Goal: Information Seeking & Learning: Find specific fact

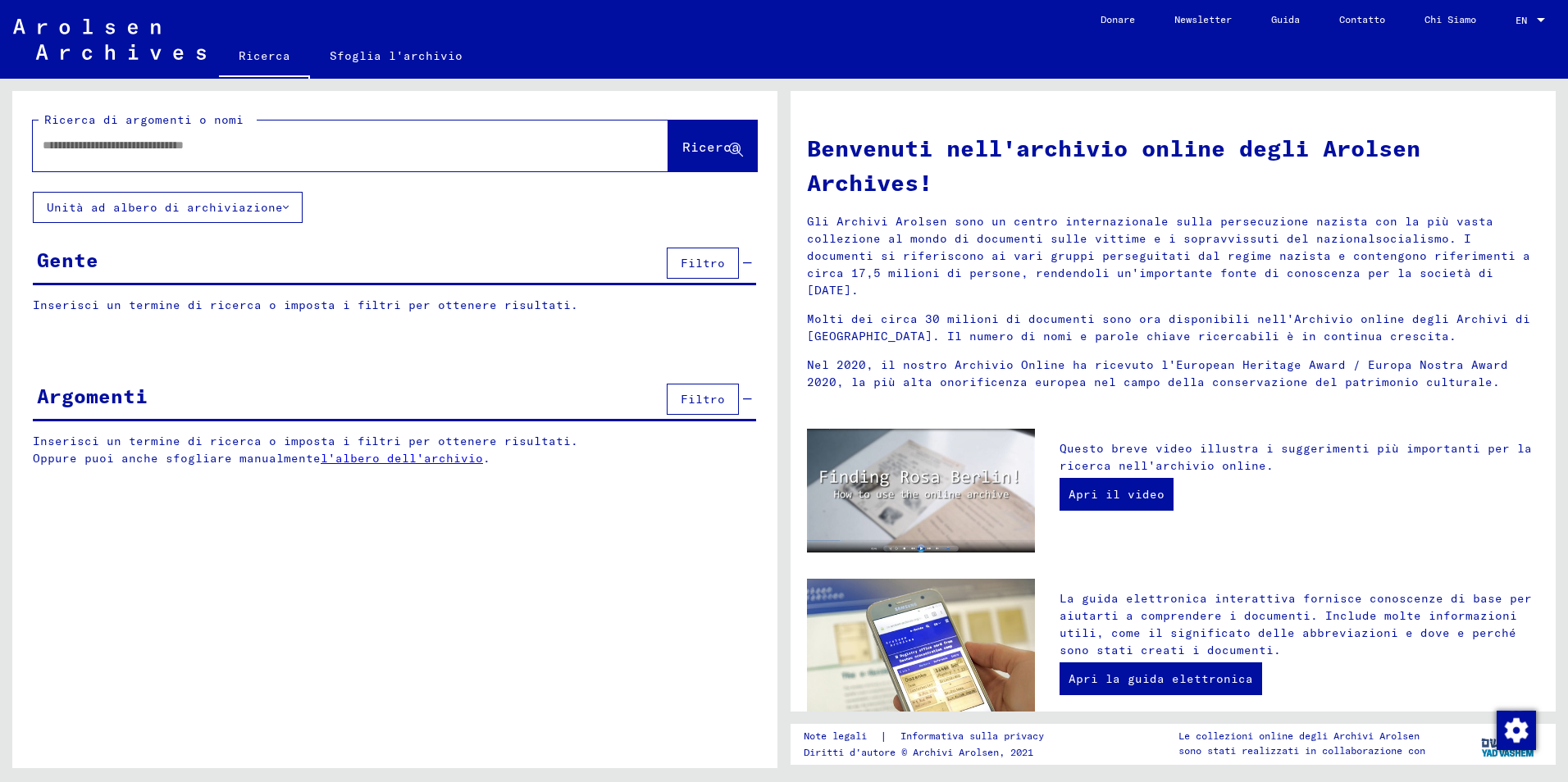
click at [110, 137] on input "text" at bounding box center [331, 146] width 577 height 17
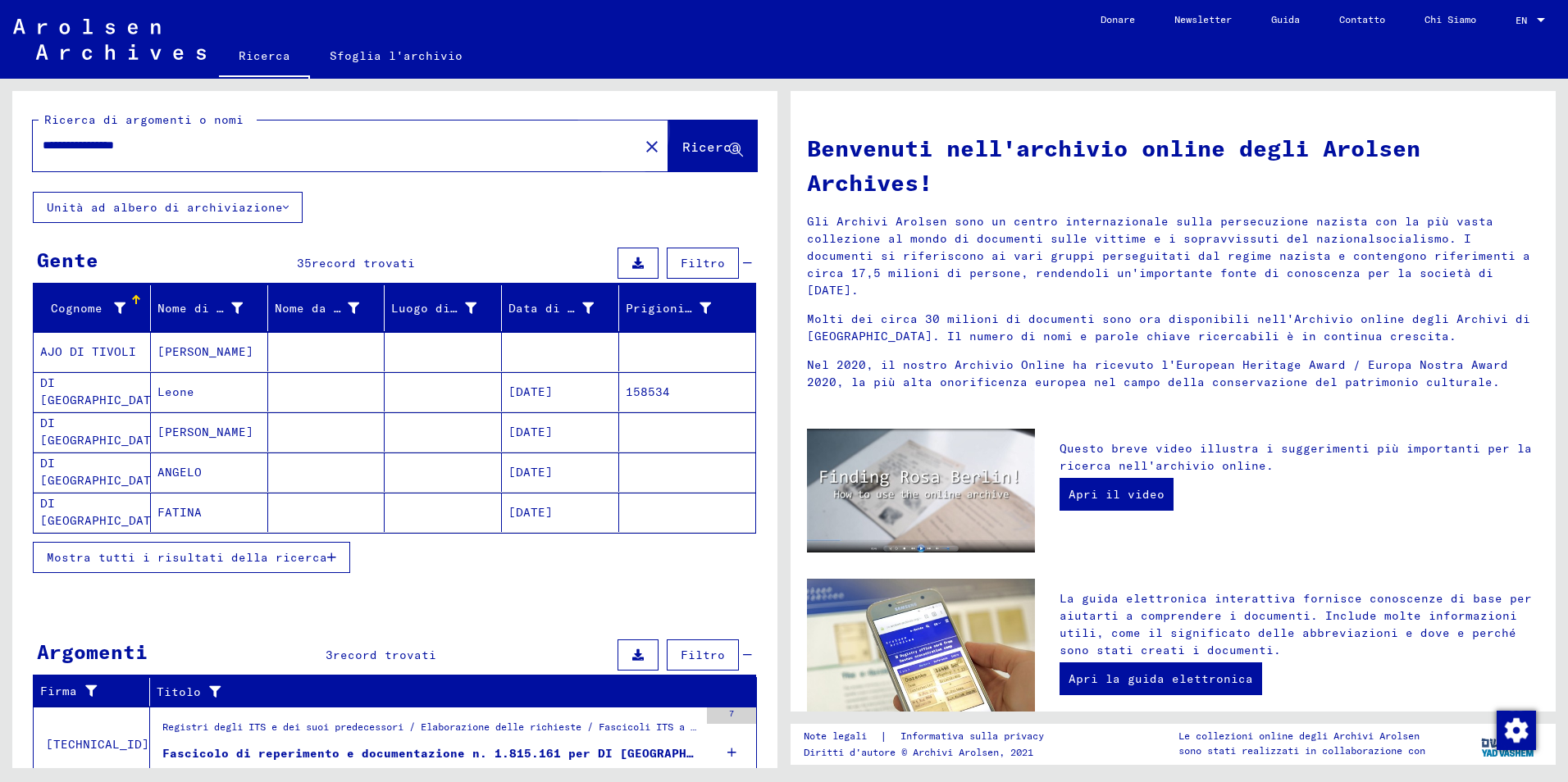
click at [685, 150] on span "Ricerca" at bounding box center [711, 146] width 57 height 16
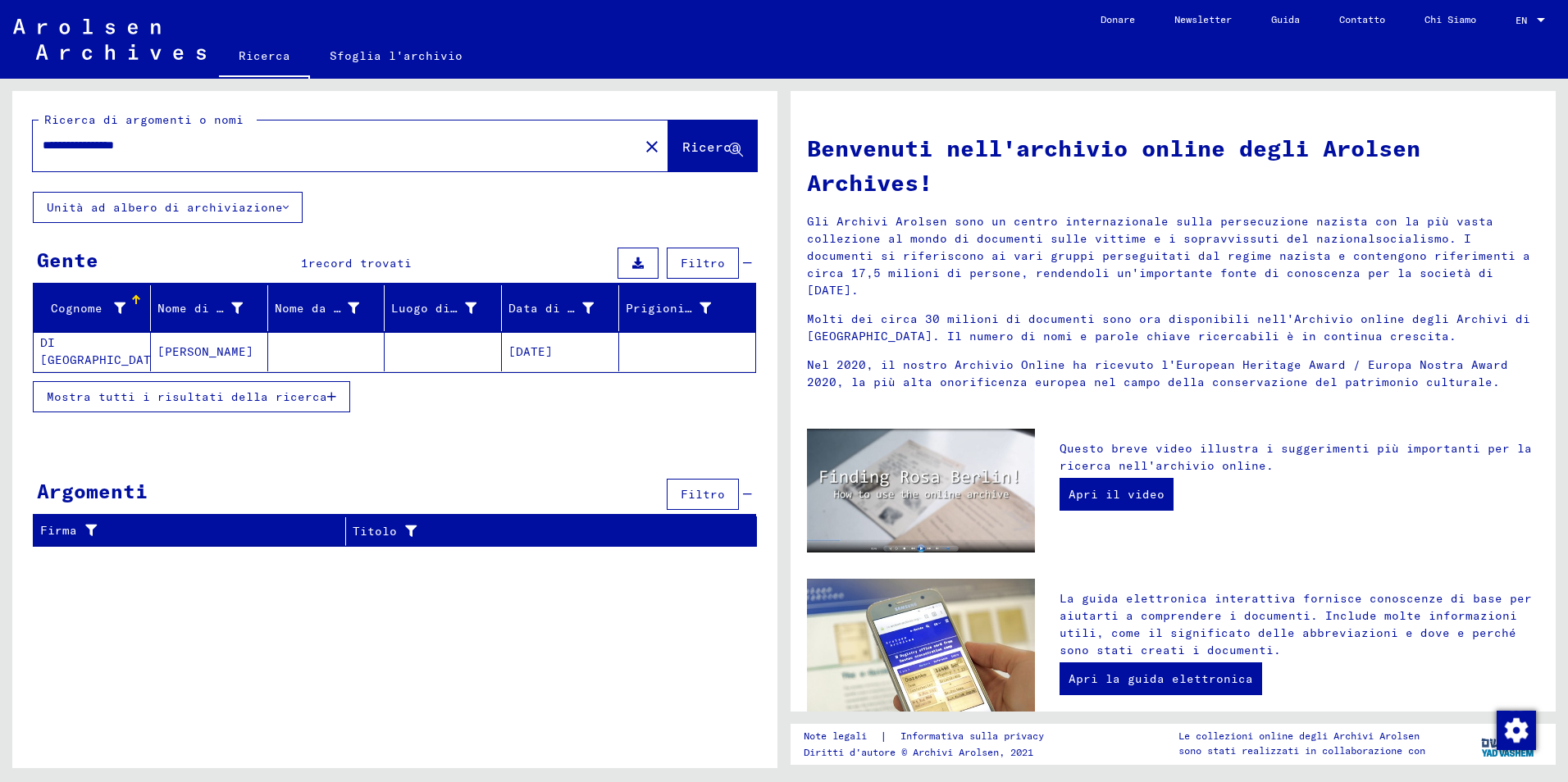
click at [83, 353] on mat-cell "DI [GEOGRAPHIC_DATA]" at bounding box center [92, 352] width 117 height 40
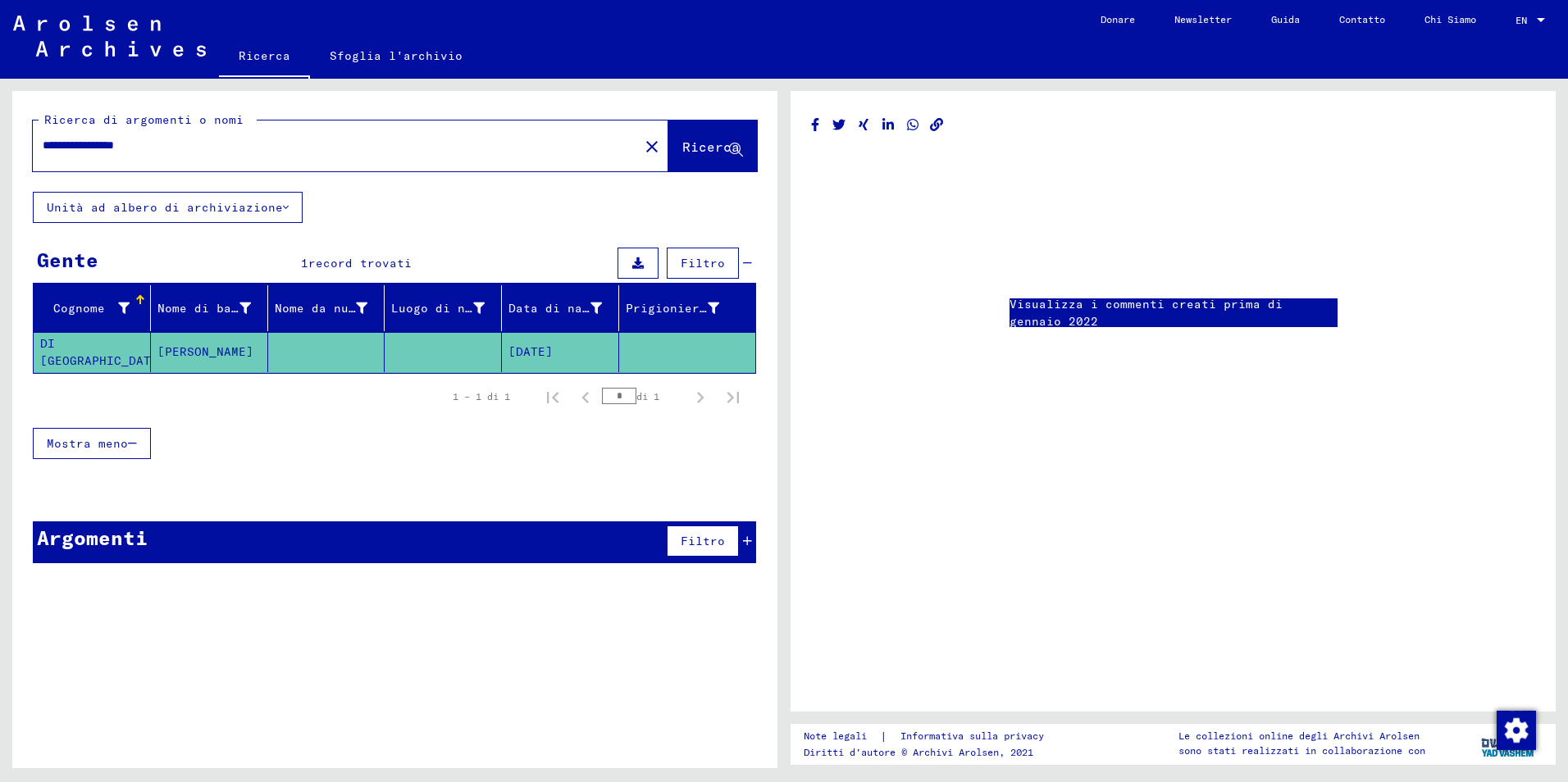
click at [75, 353] on mat-cell "DI [GEOGRAPHIC_DATA]" at bounding box center [92, 353] width 117 height 40
drag, startPoint x: 75, startPoint y: 353, endPoint x: 263, endPoint y: 420, distance: 199.6
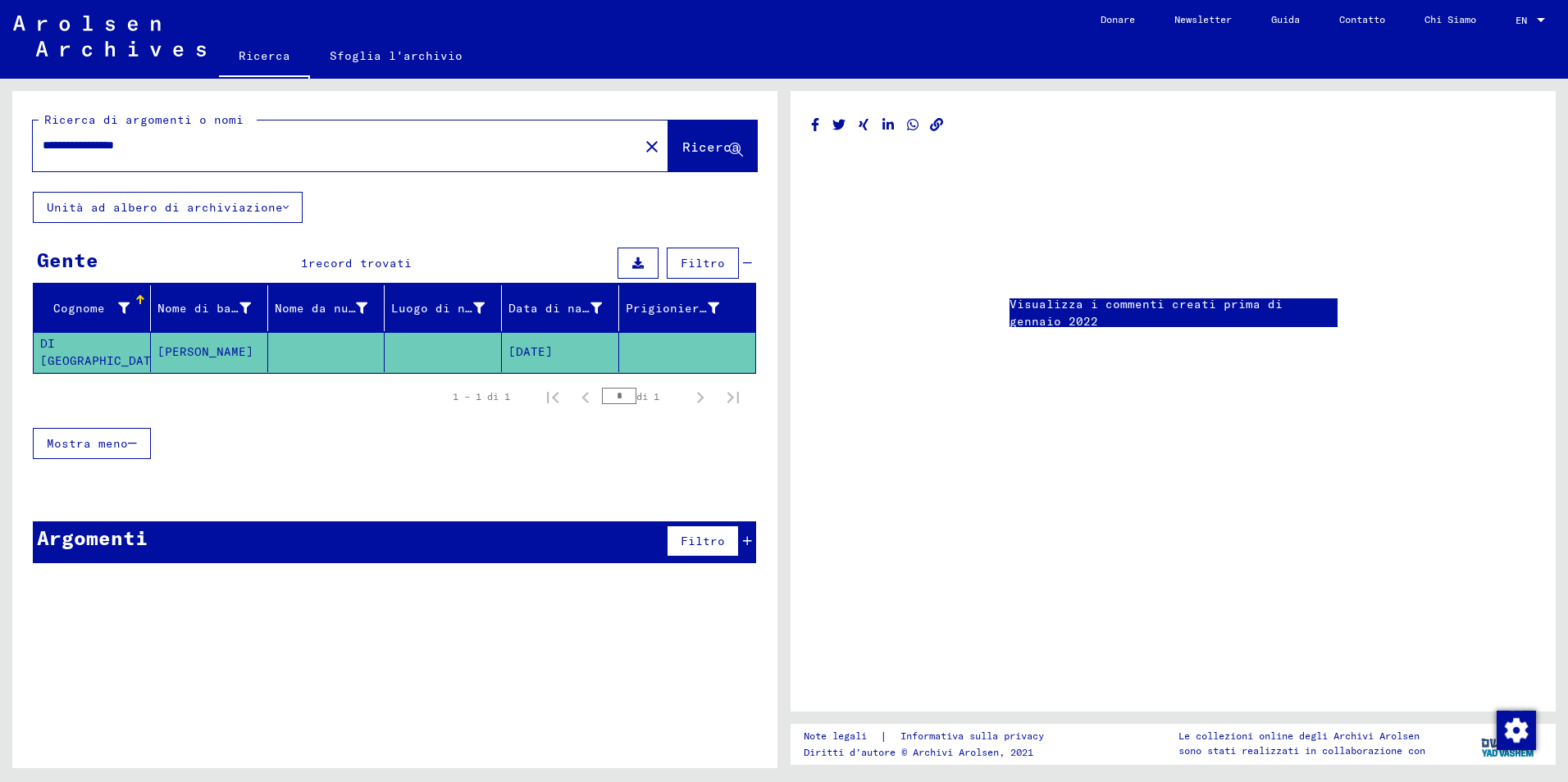
click at [263, 420] on div "Mostra meno" at bounding box center [394, 444] width 723 height 48
drag, startPoint x: 177, startPoint y: 144, endPoint x: 125, endPoint y: 58, distance: 100.5
click at [113, 143] on input "**********" at bounding box center [336, 146] width 587 height 17
type input "**********"
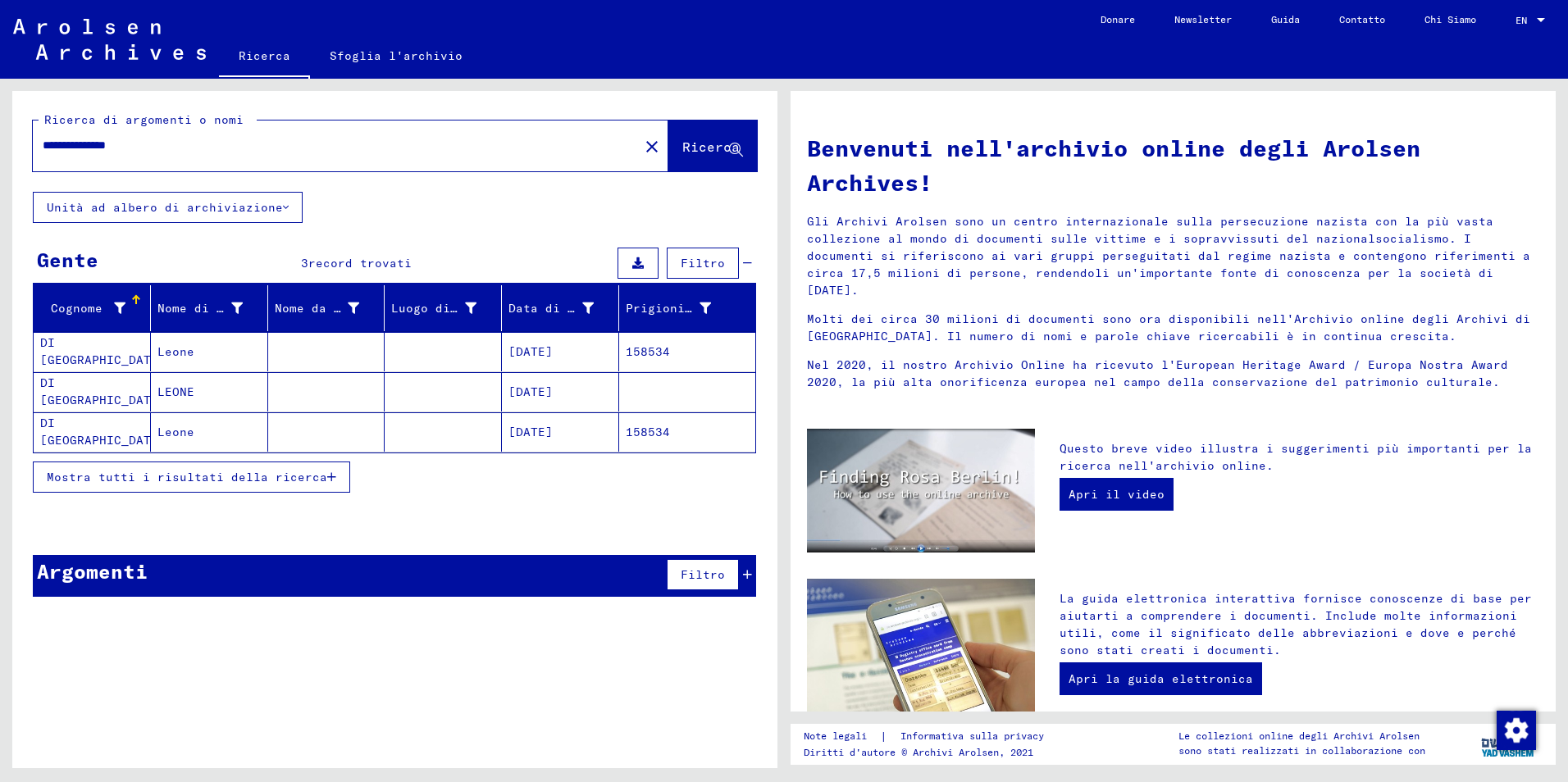
click at [66, 434] on mat-cell "DI [GEOGRAPHIC_DATA]" at bounding box center [92, 432] width 117 height 40
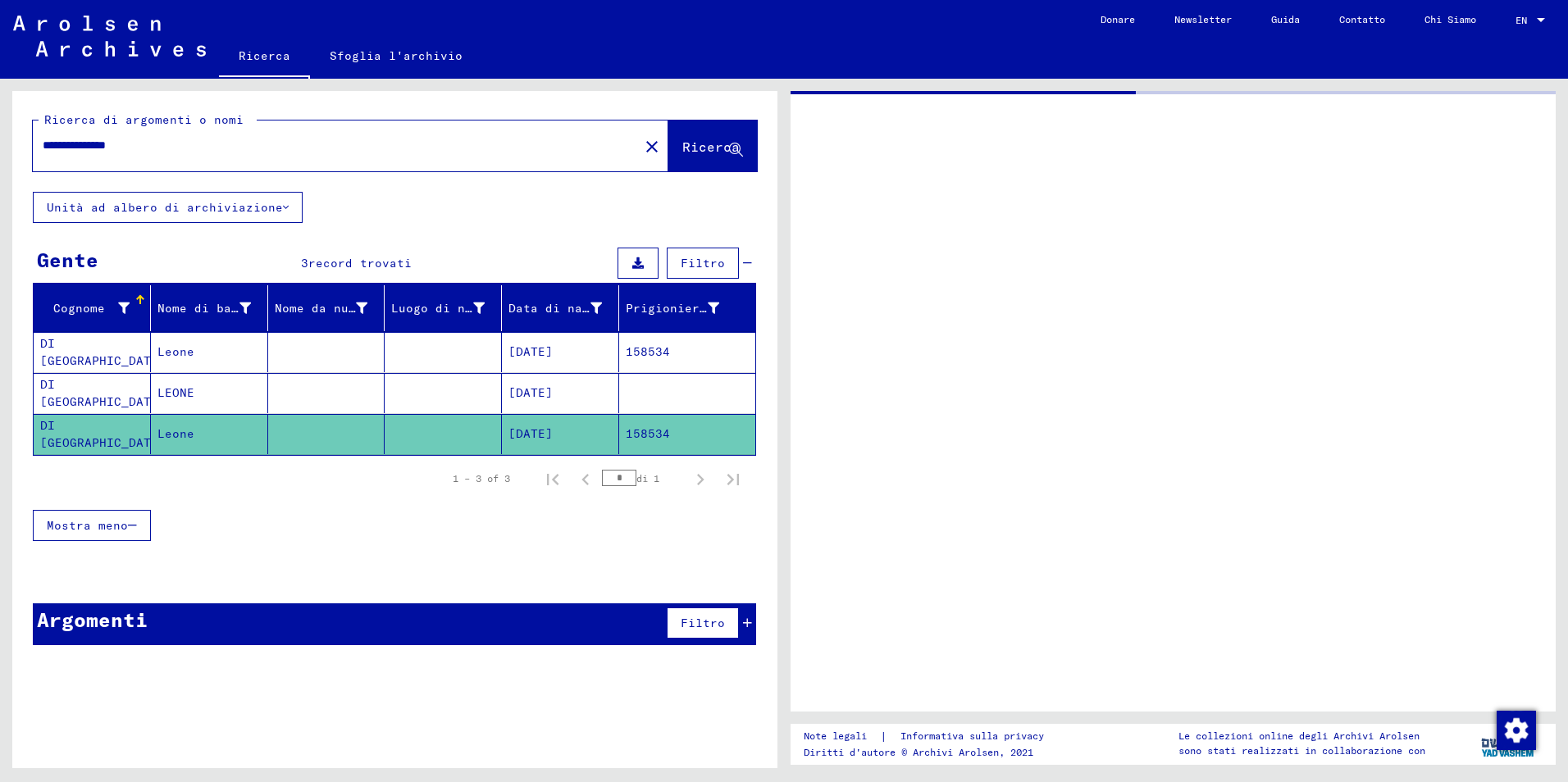
click at [66, 434] on mat-cell "DI [GEOGRAPHIC_DATA]" at bounding box center [92, 434] width 117 height 40
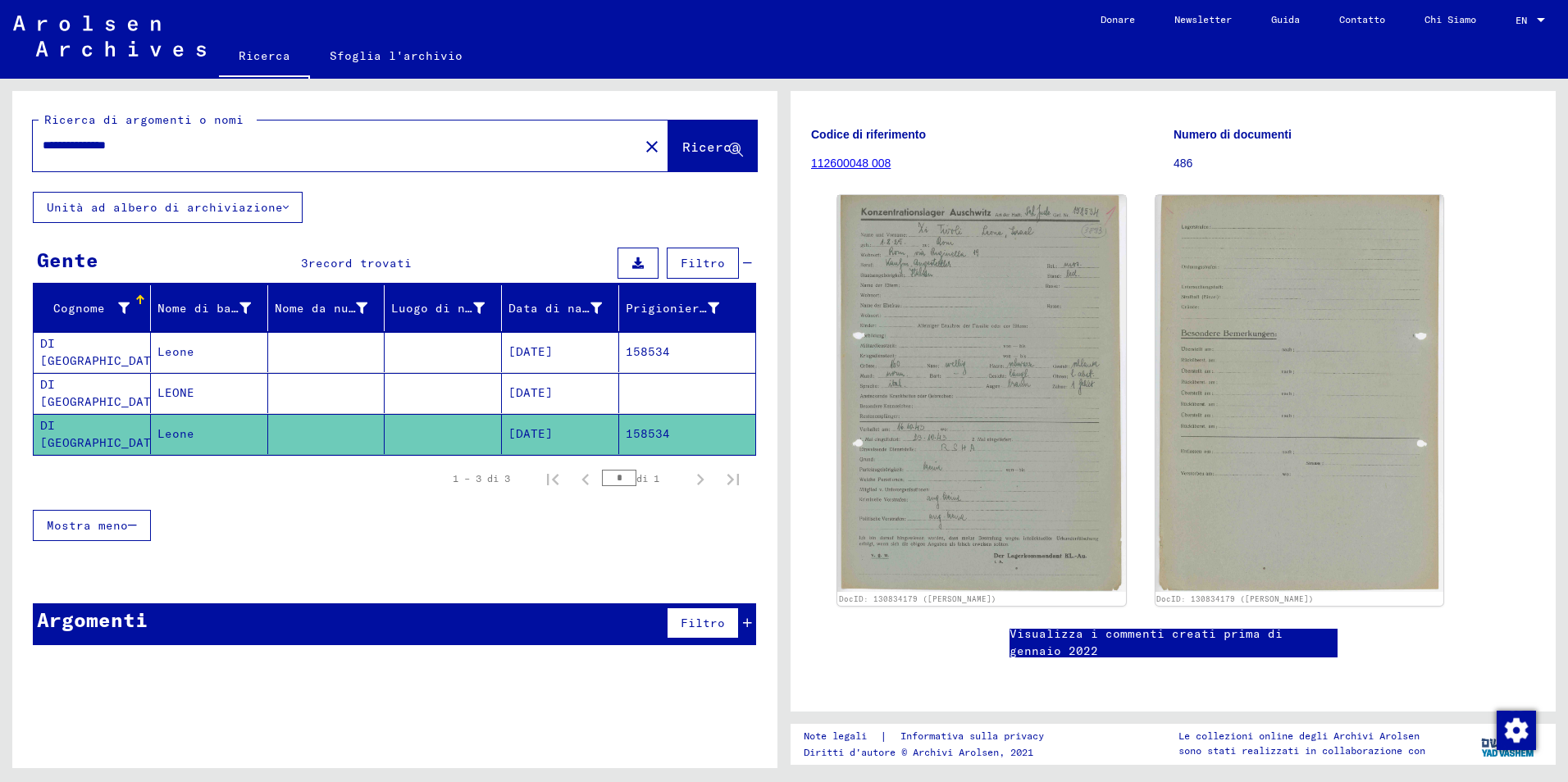
scroll to position [173, 0]
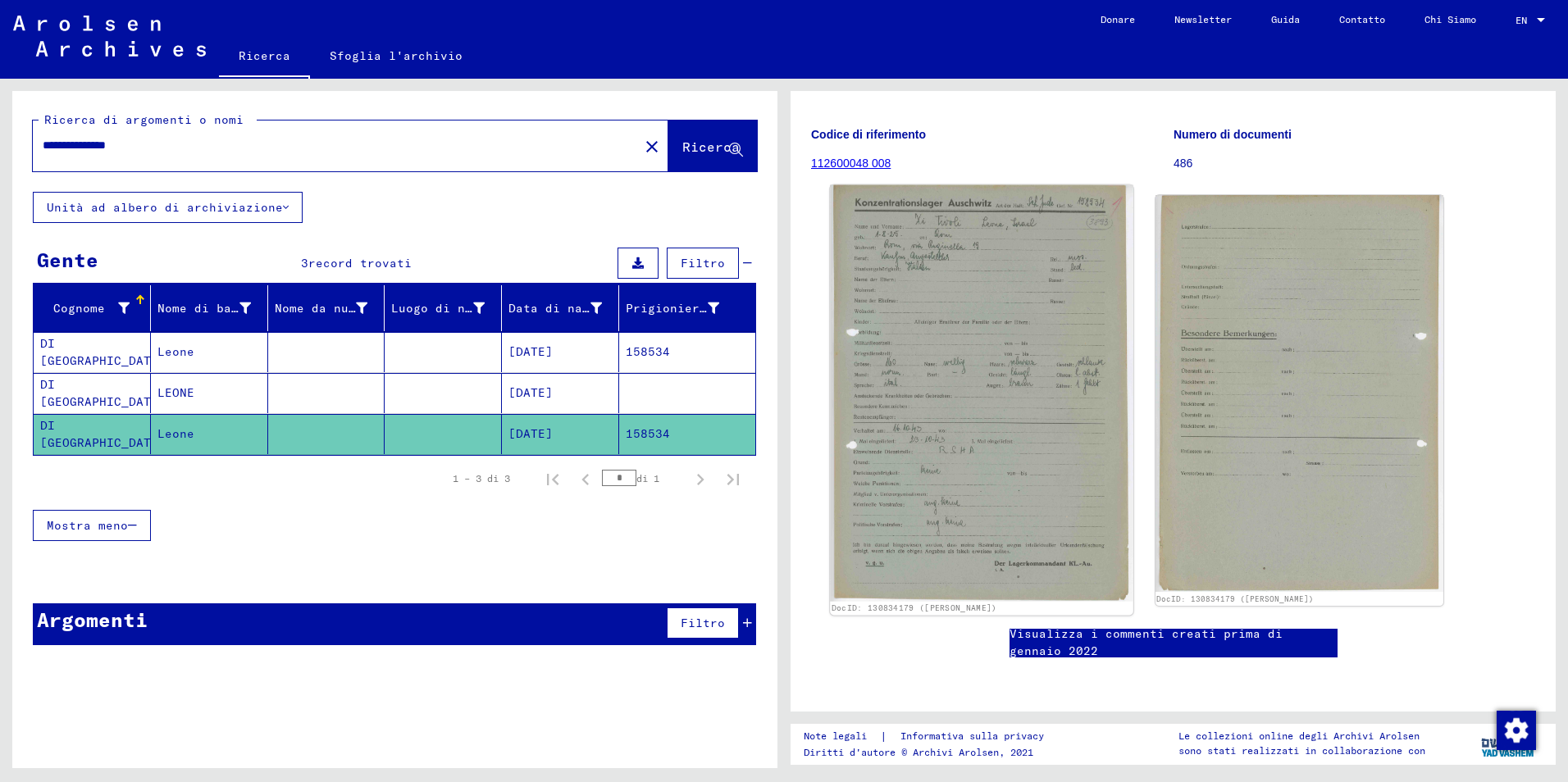
click at [922, 323] on img at bounding box center [981, 393] width 302 height 417
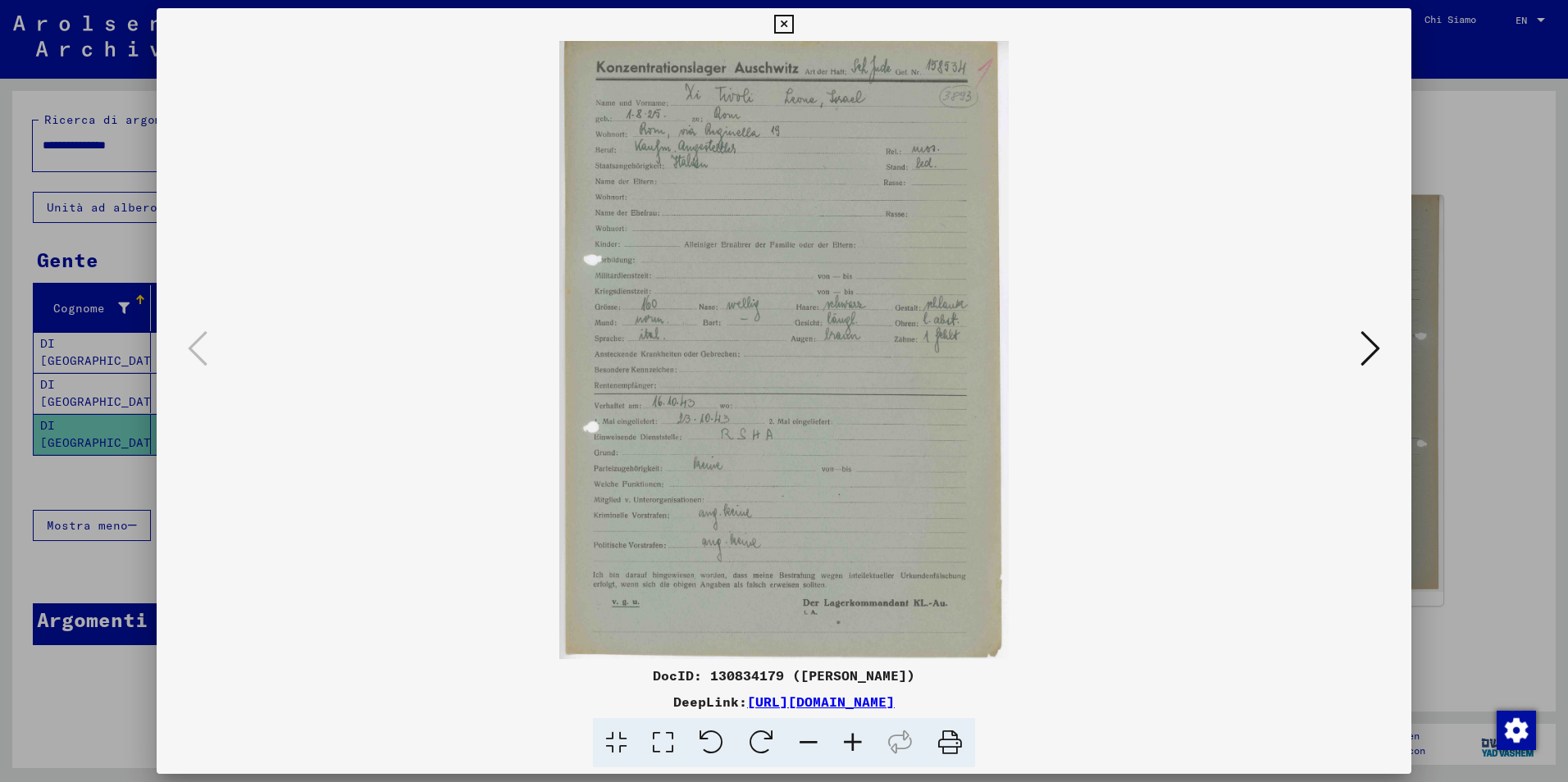
click at [922, 323] on img at bounding box center [784, 350] width 1143 height 619
click at [880, 737] on icon at bounding box center [899, 742] width 50 height 50
click at [858, 742] on icon at bounding box center [853, 742] width 45 height 50
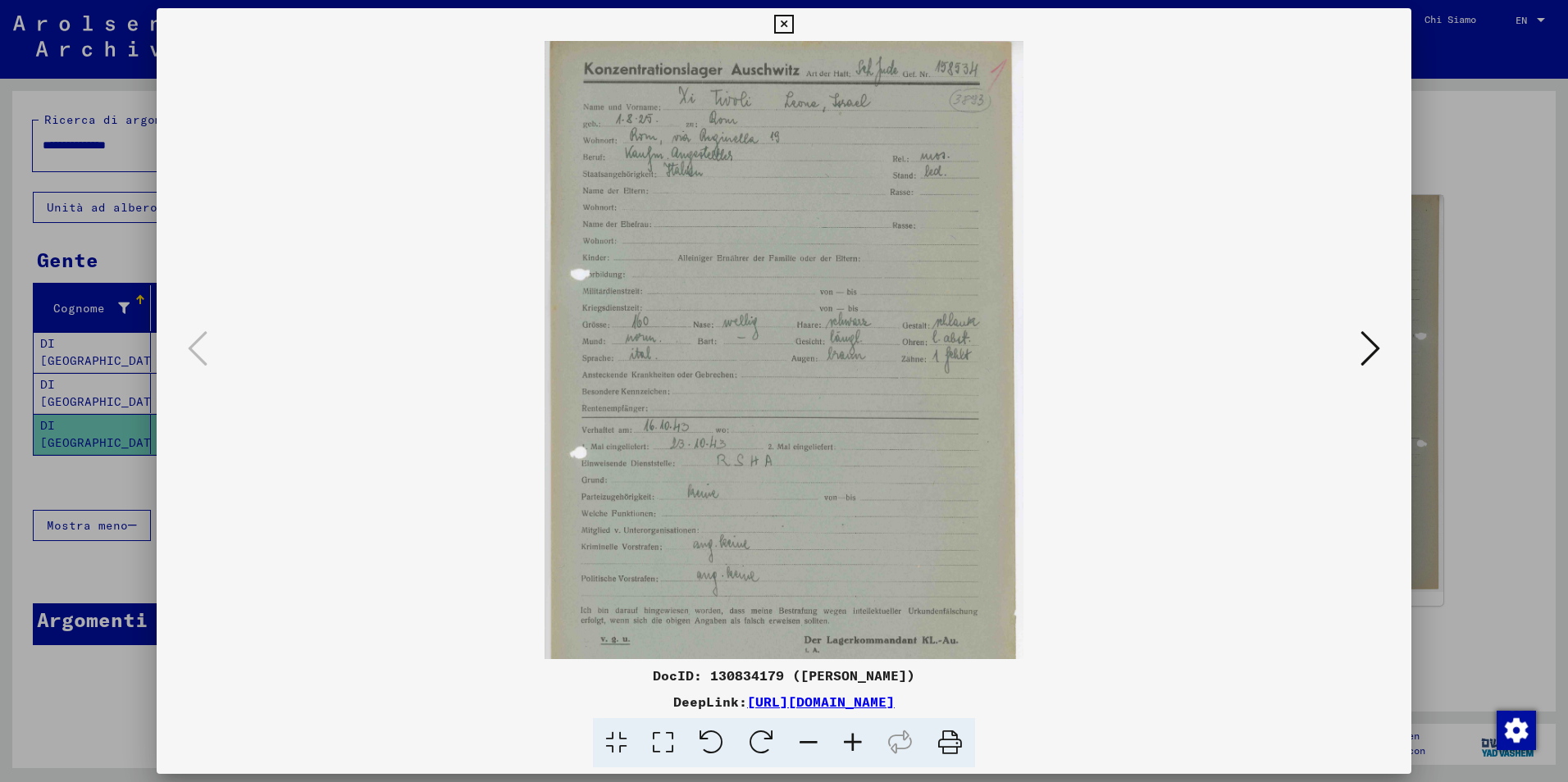
click at [858, 742] on icon at bounding box center [853, 742] width 45 height 50
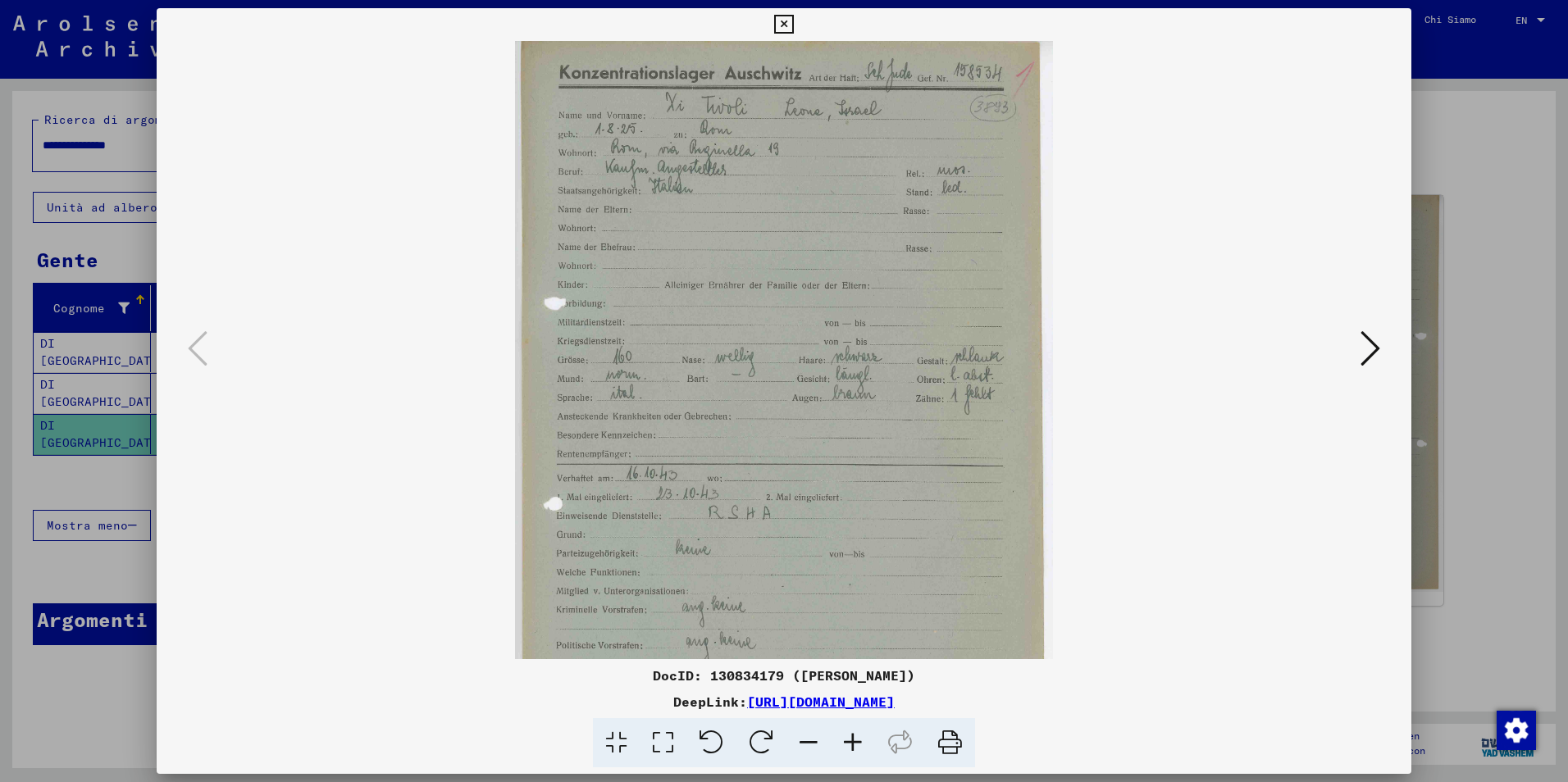
click at [858, 742] on icon at bounding box center [853, 742] width 45 height 50
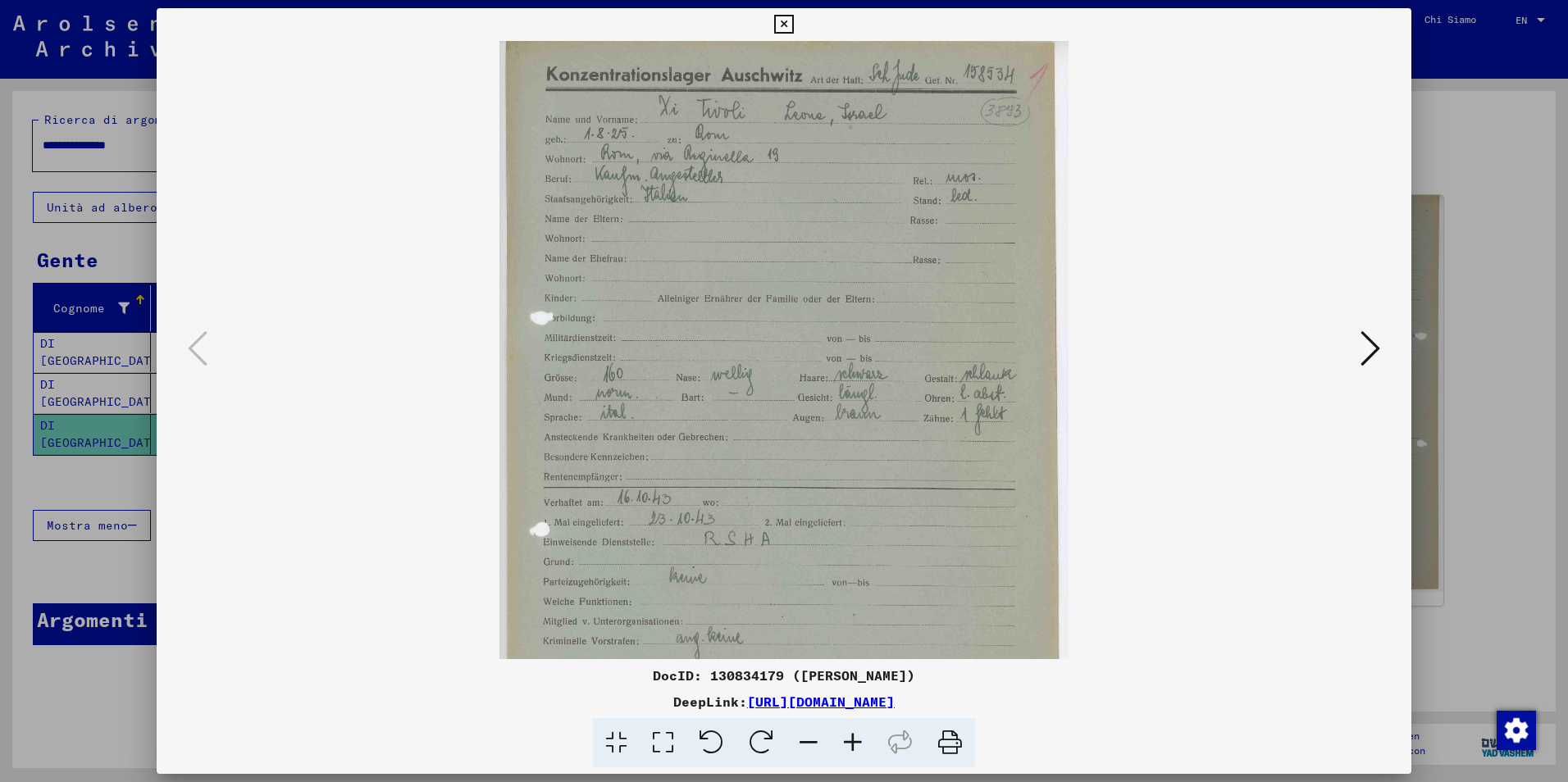
click at [858, 742] on icon at bounding box center [853, 742] width 45 height 50
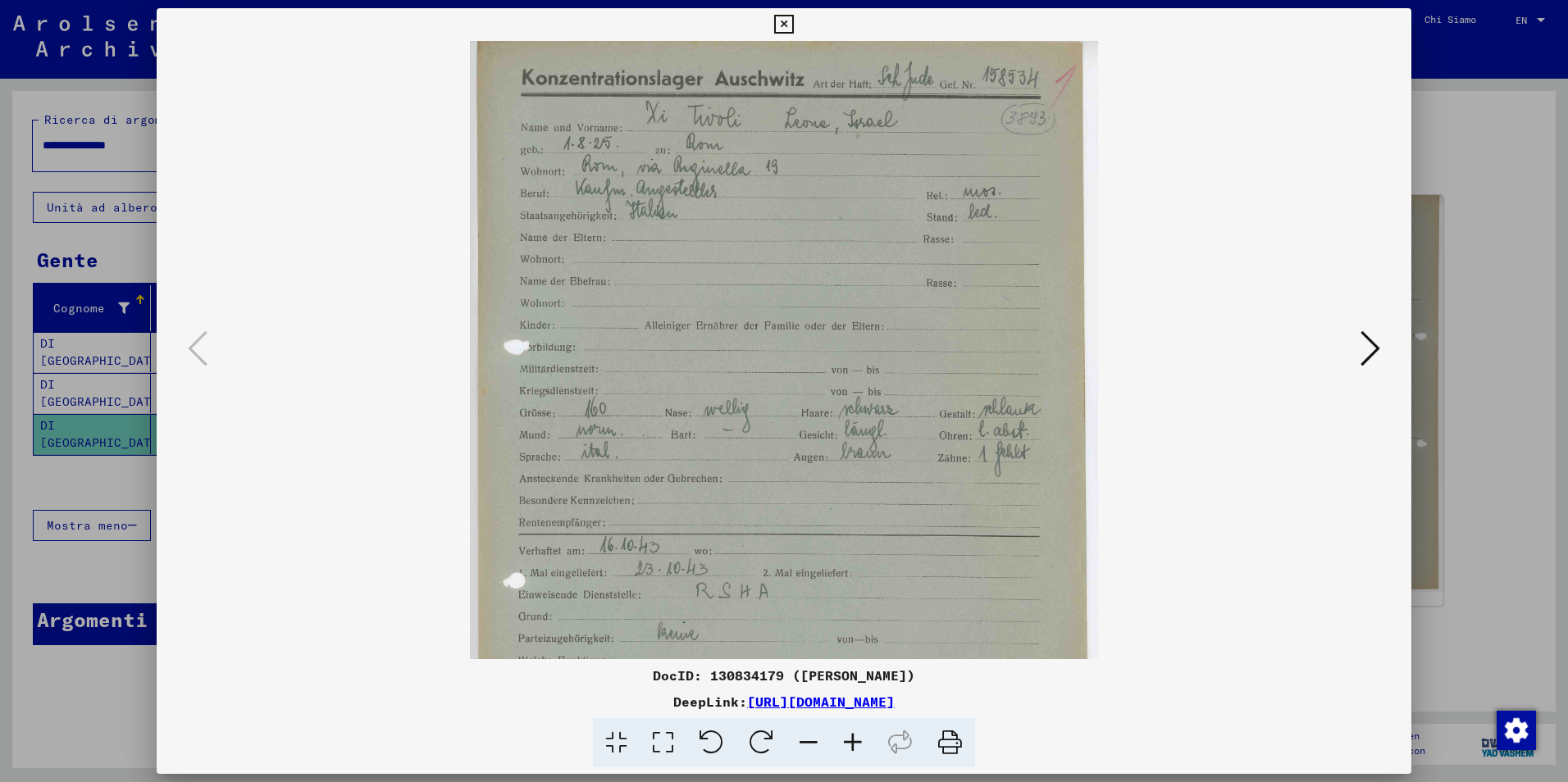
click at [858, 742] on icon at bounding box center [853, 742] width 45 height 50
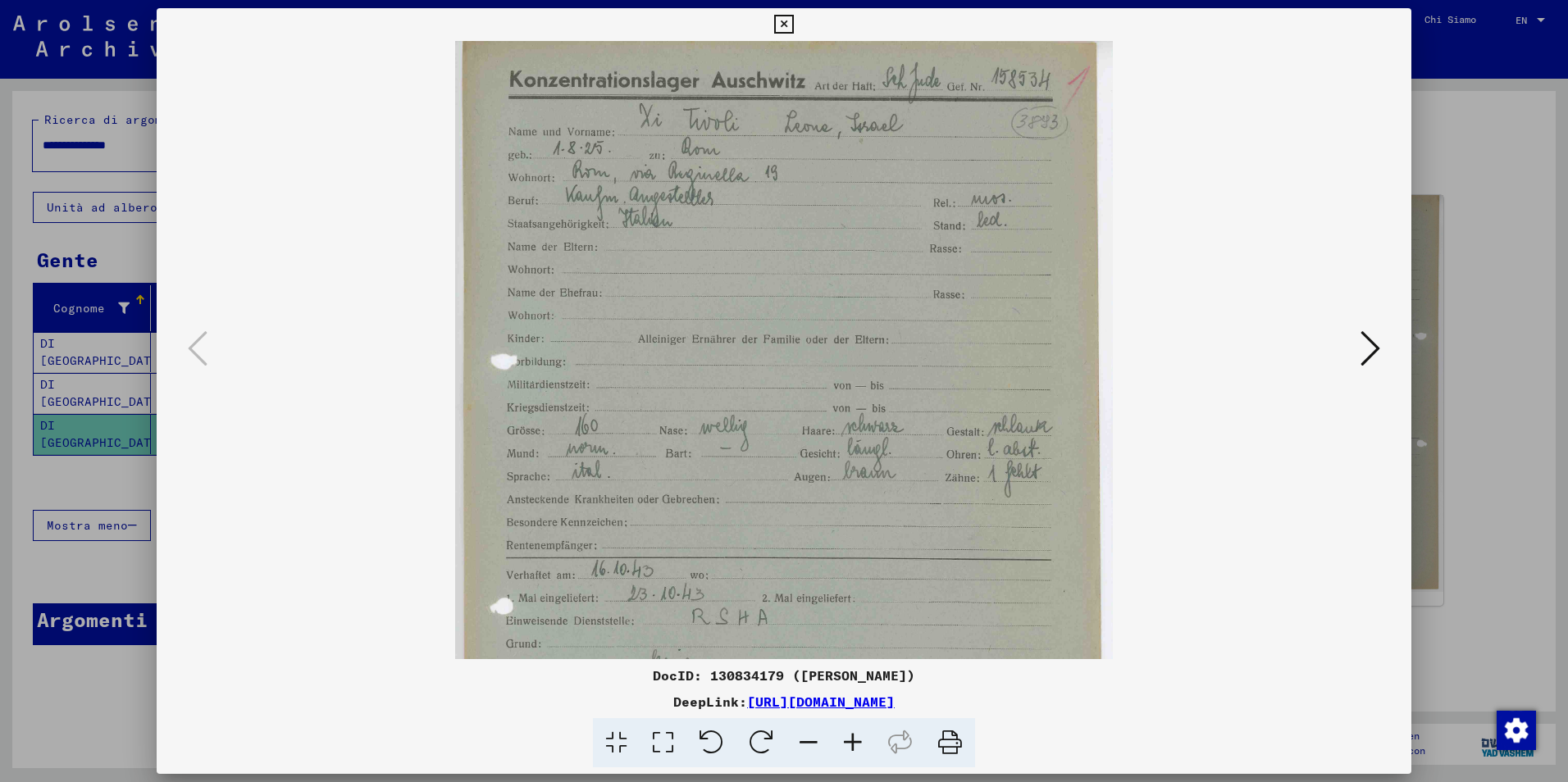
click at [858, 742] on icon at bounding box center [853, 742] width 45 height 50
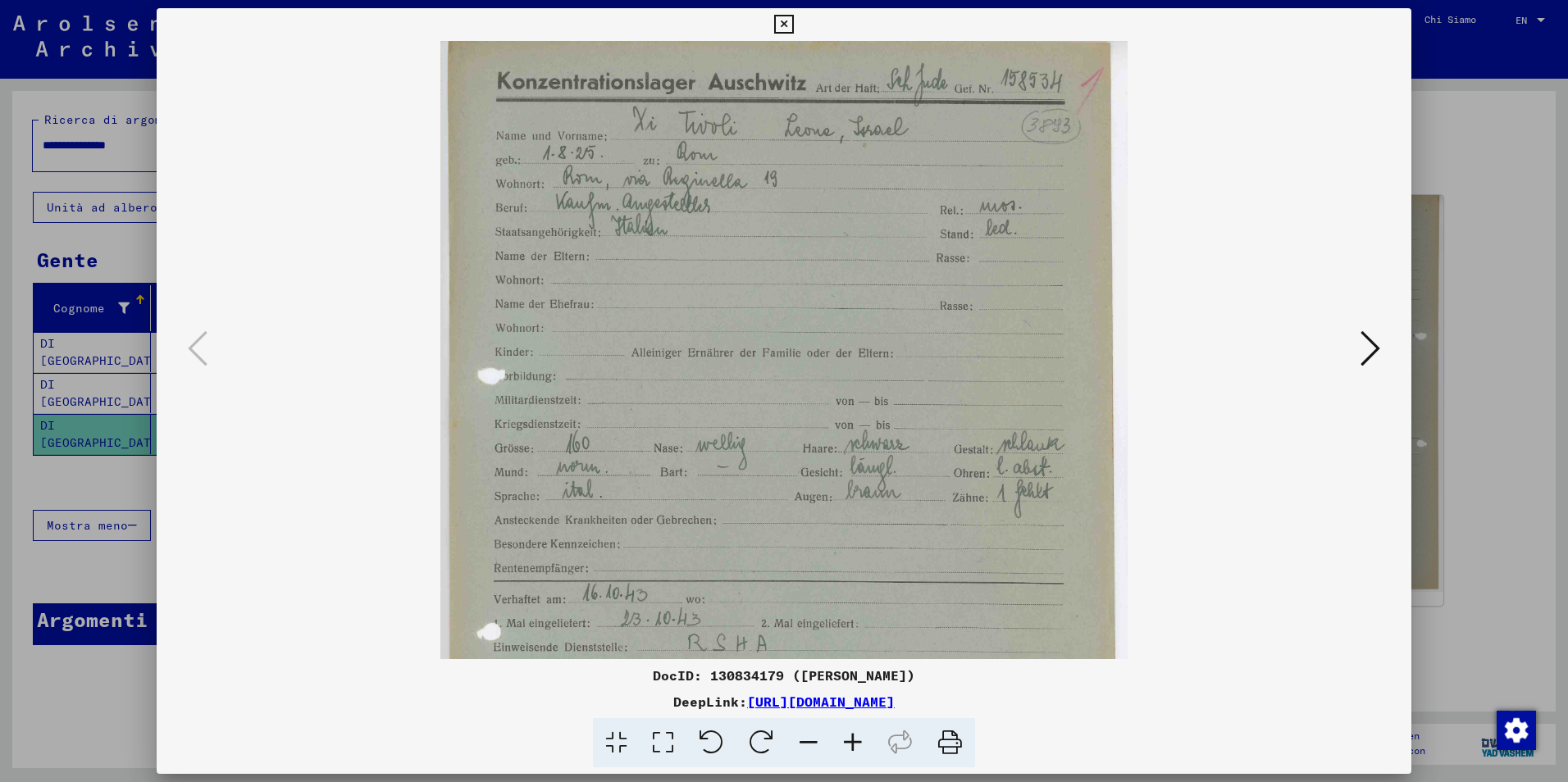
click at [858, 742] on icon at bounding box center [853, 742] width 45 height 50
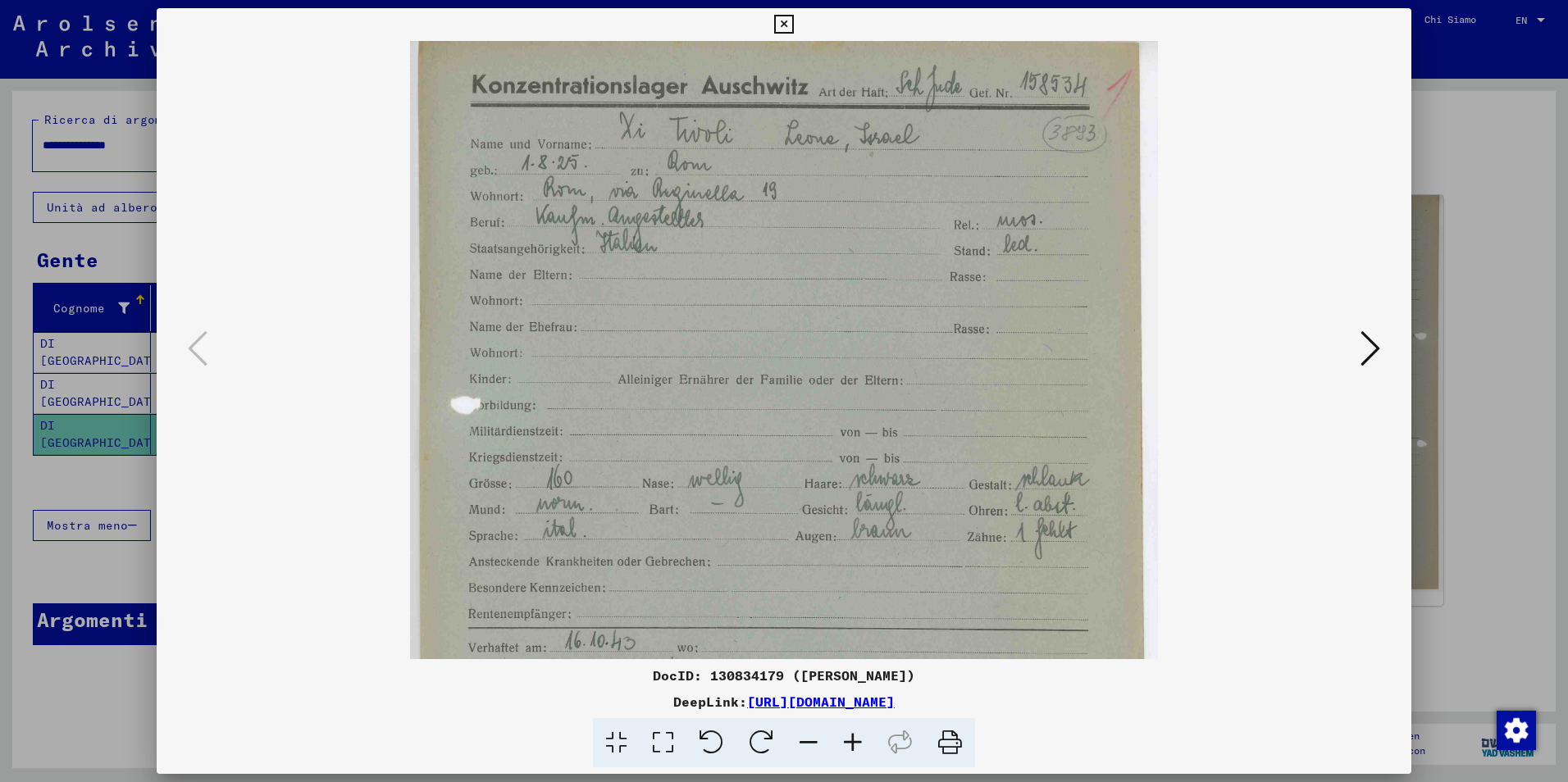
click at [858, 741] on icon at bounding box center [853, 742] width 45 height 50
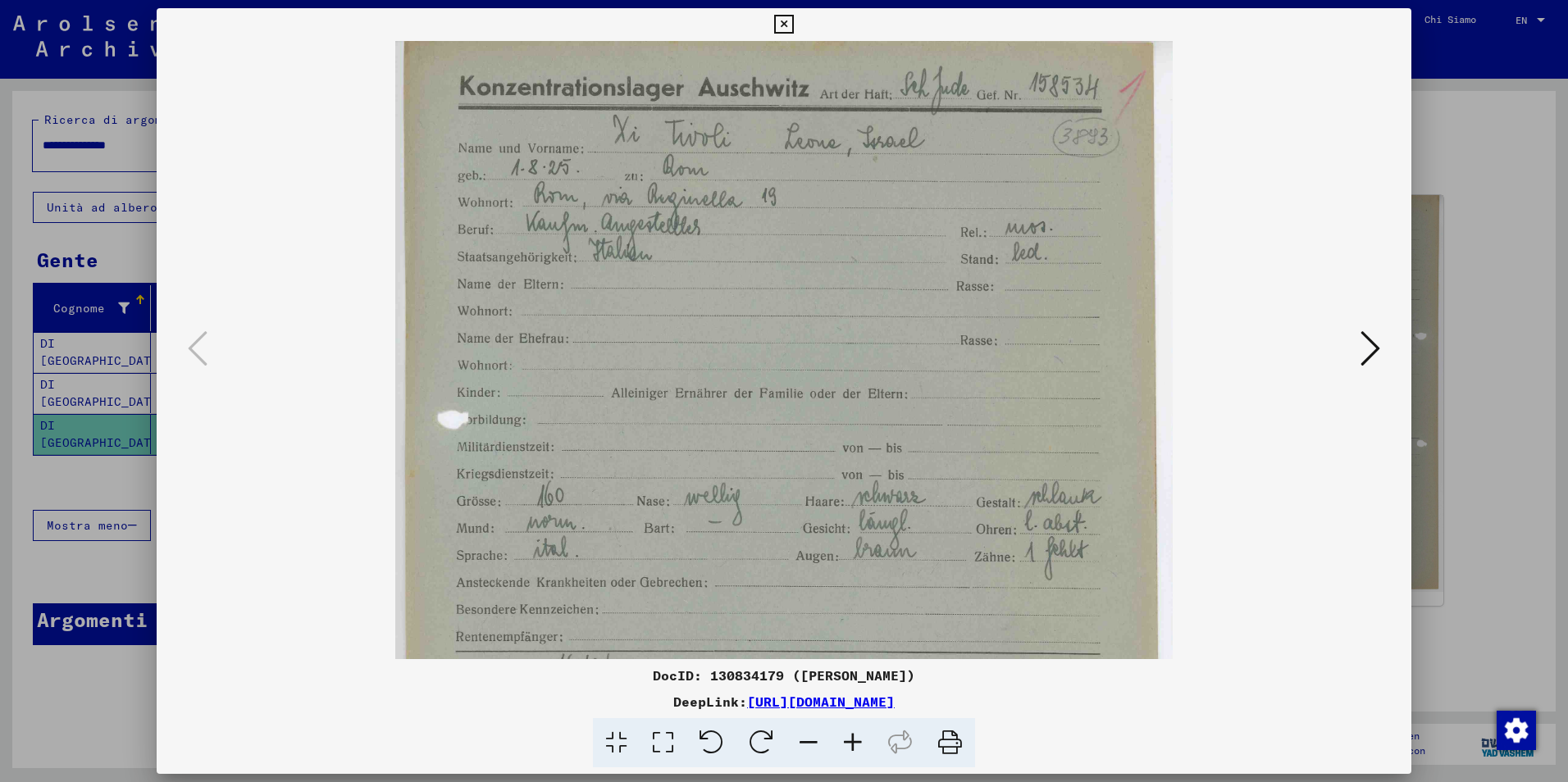
click at [858, 741] on icon at bounding box center [853, 742] width 45 height 50
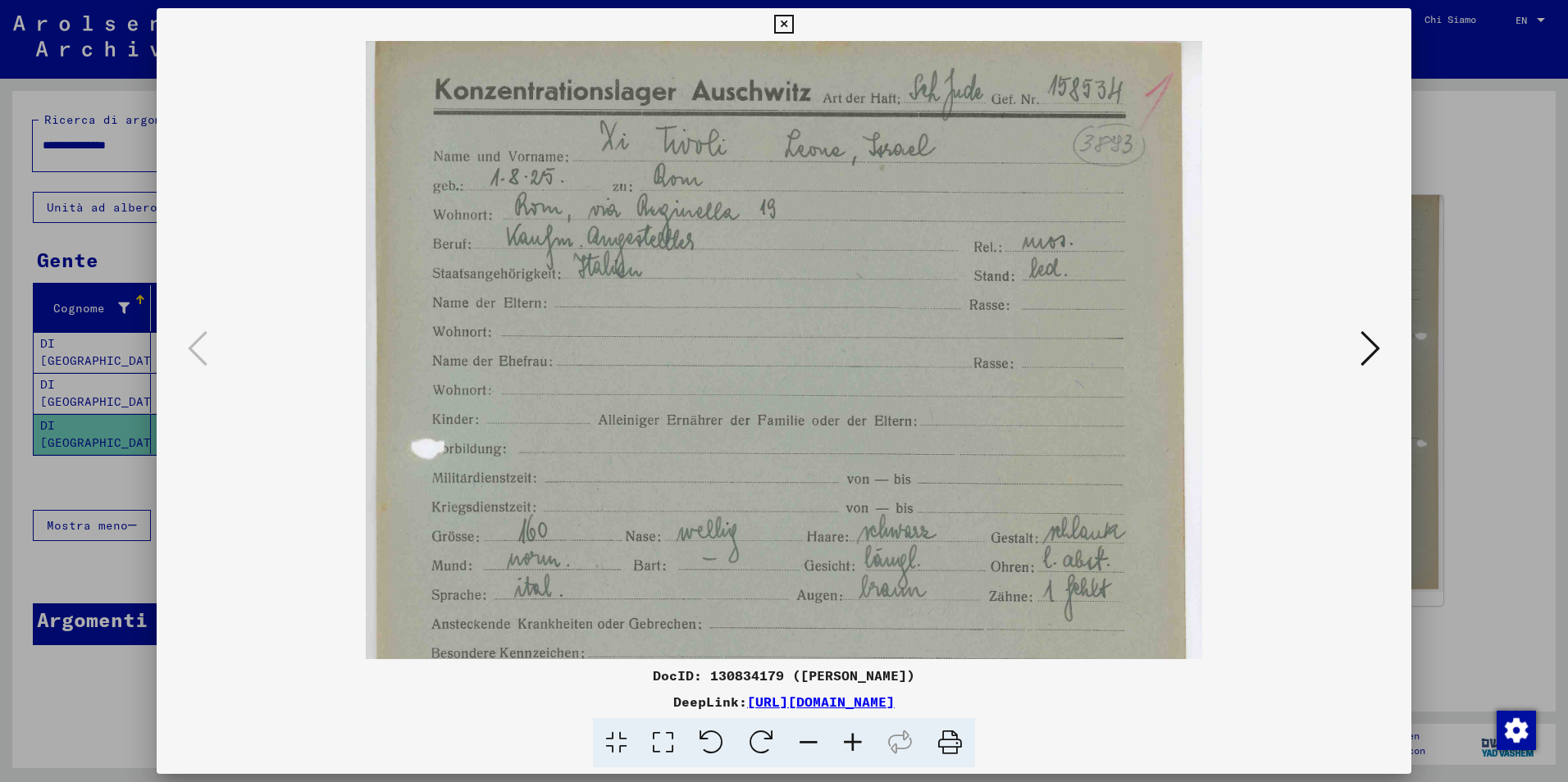
click at [858, 741] on icon at bounding box center [853, 742] width 45 height 50
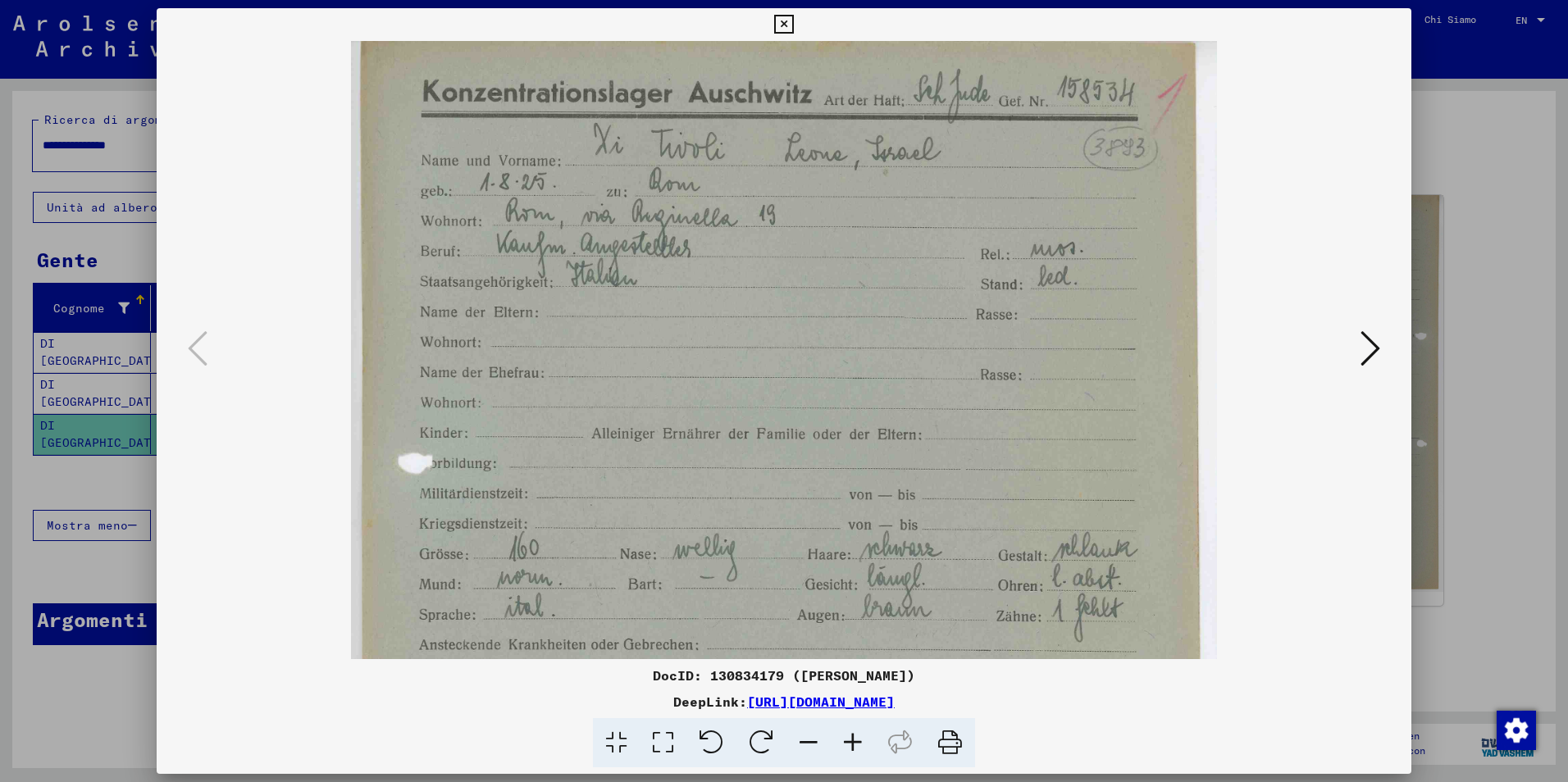
click at [858, 741] on icon at bounding box center [853, 742] width 45 height 50
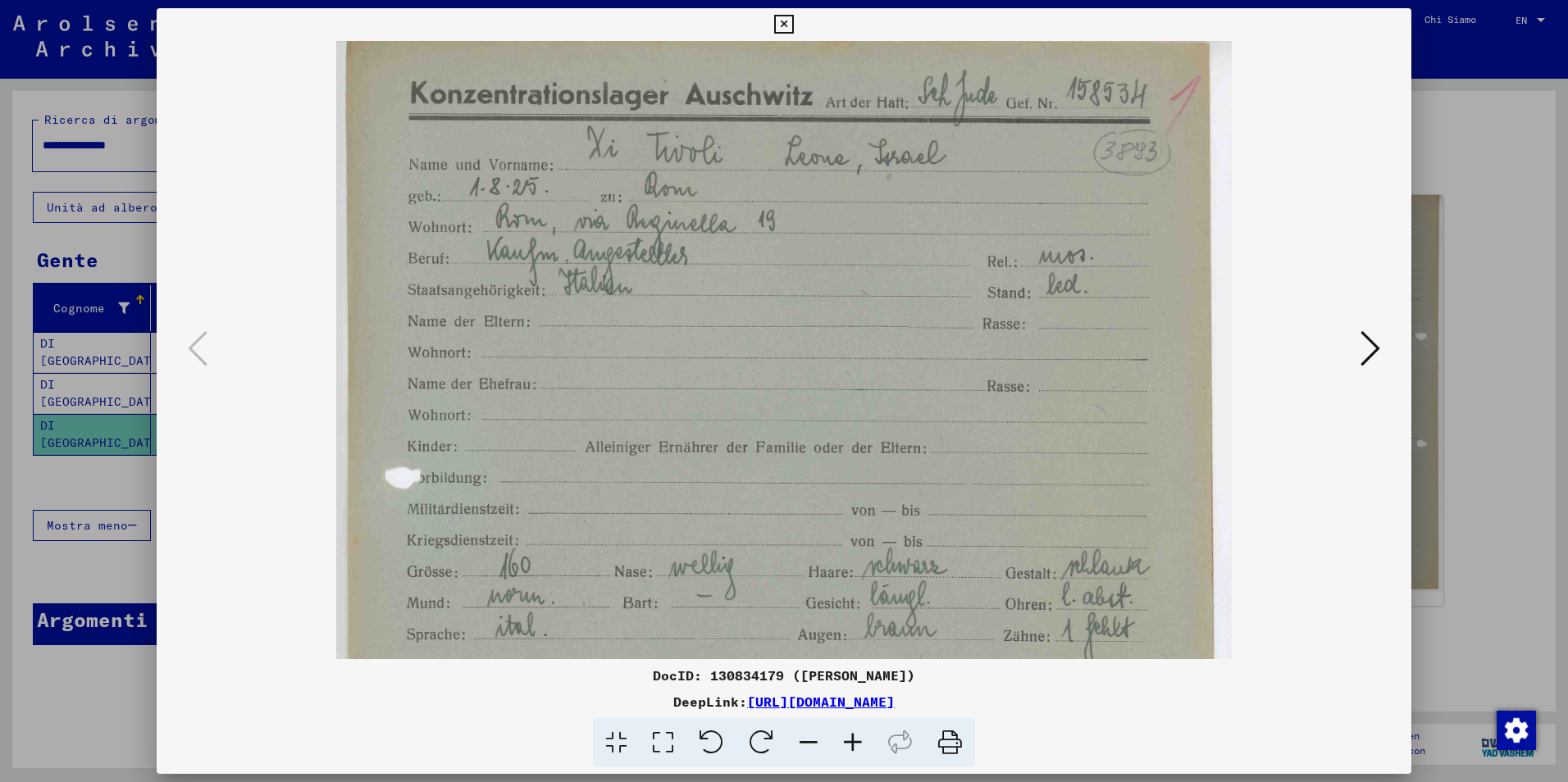
click at [858, 741] on icon at bounding box center [853, 742] width 45 height 50
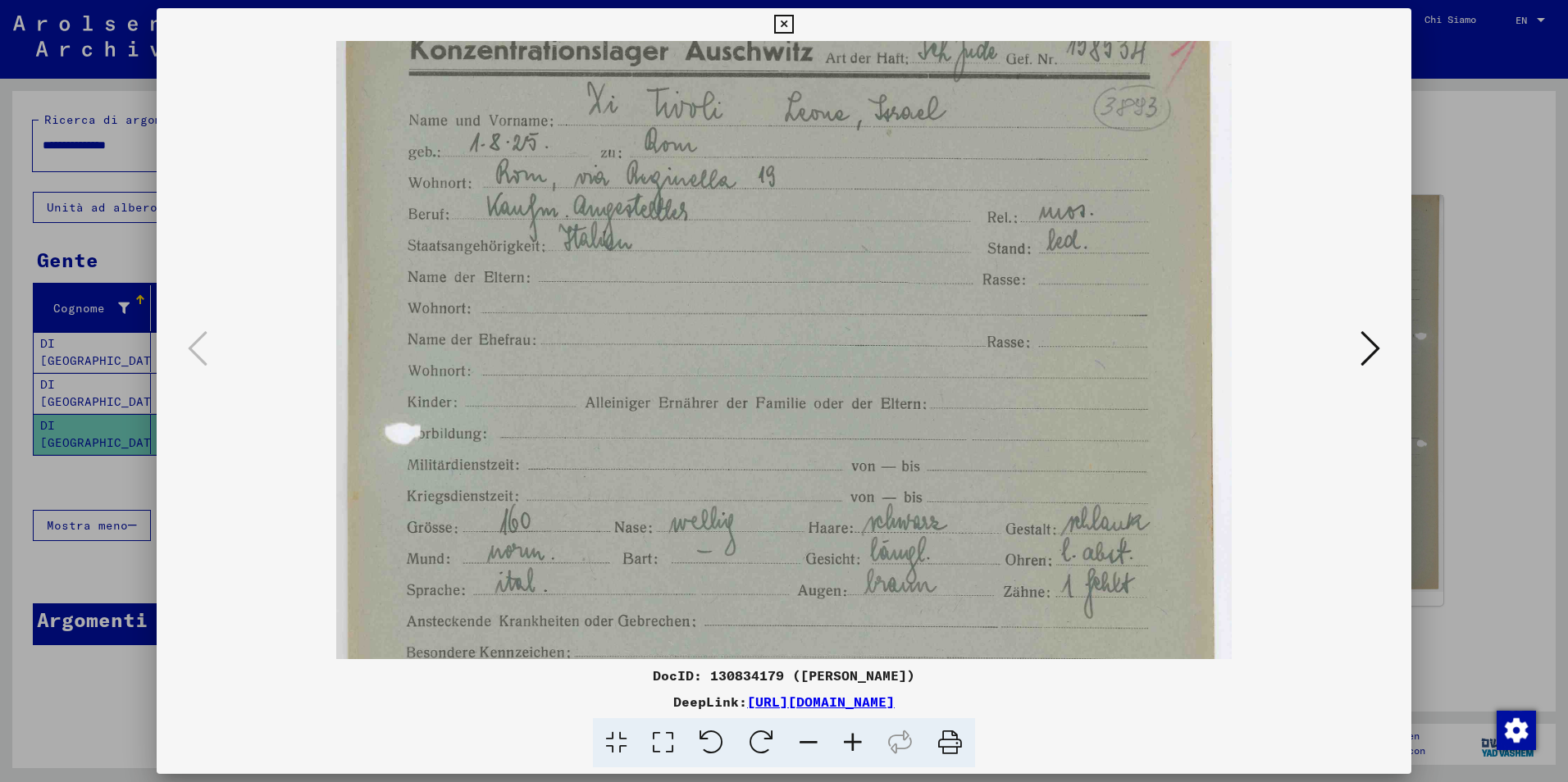
scroll to position [48, 0]
drag, startPoint x: 735, startPoint y: 400, endPoint x: 749, endPoint y: 353, distance: 49.0
click at [749, 353] on img at bounding box center [784, 609] width 896 height 1233
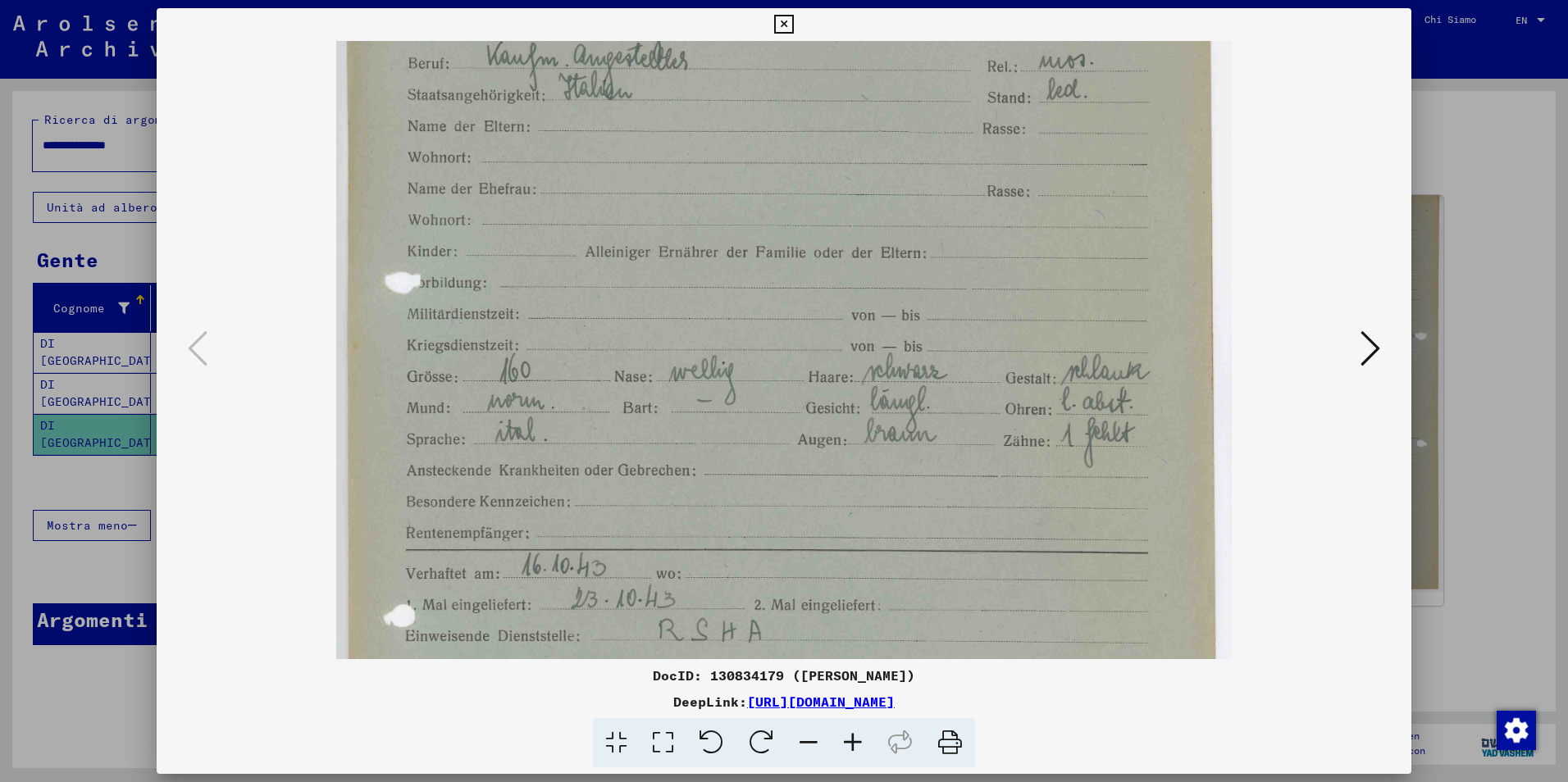
scroll to position [202, 0]
drag, startPoint x: 825, startPoint y: 302, endPoint x: 826, endPoint y: 148, distance: 154.0
click at [826, 148] on img at bounding box center [784, 455] width 896 height 1233
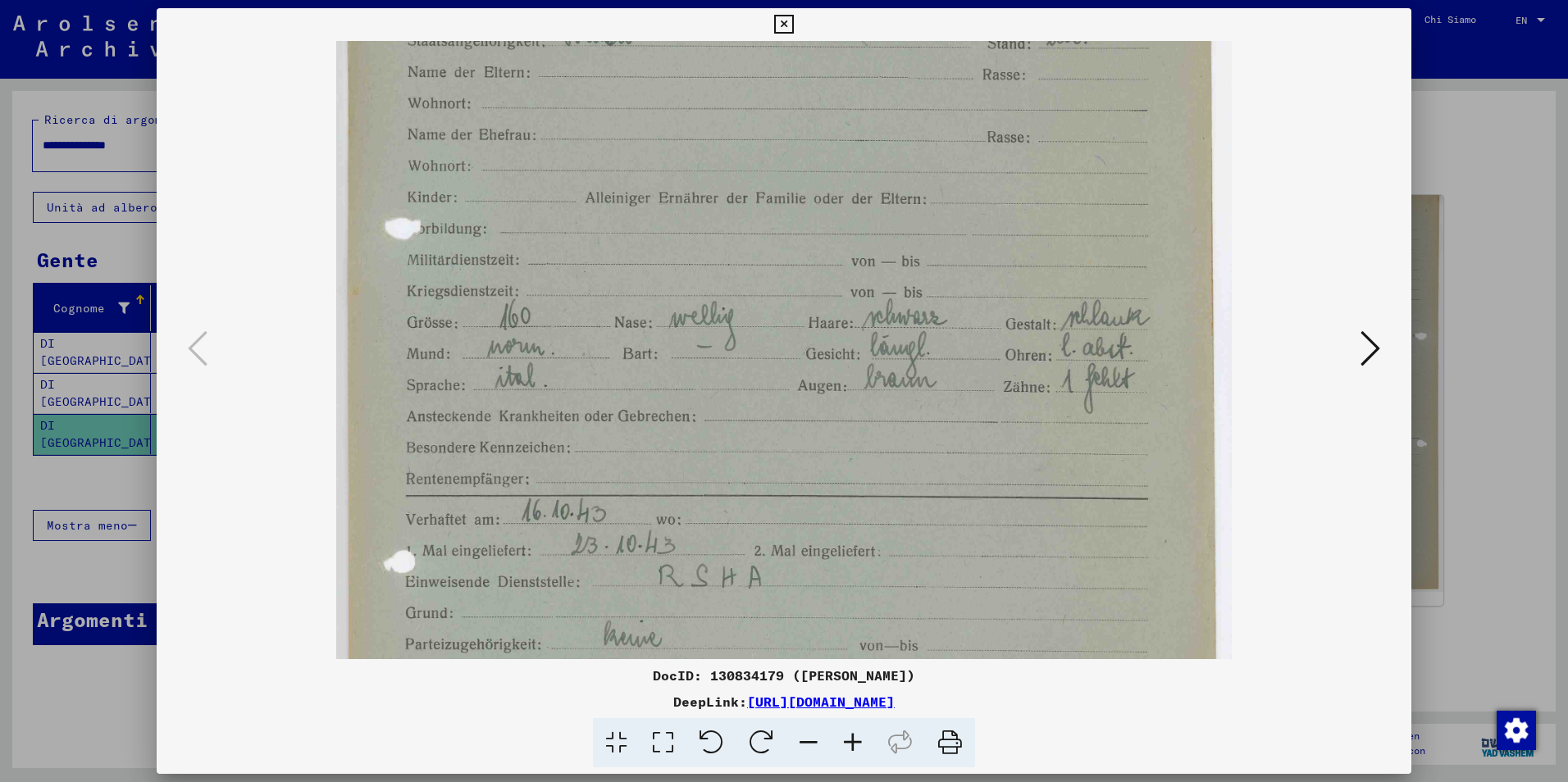
scroll to position [256, 0]
drag, startPoint x: 662, startPoint y: 428, endPoint x: 675, endPoint y: 373, distance: 56.5
click at [675, 373] on img at bounding box center [784, 402] width 896 height 1233
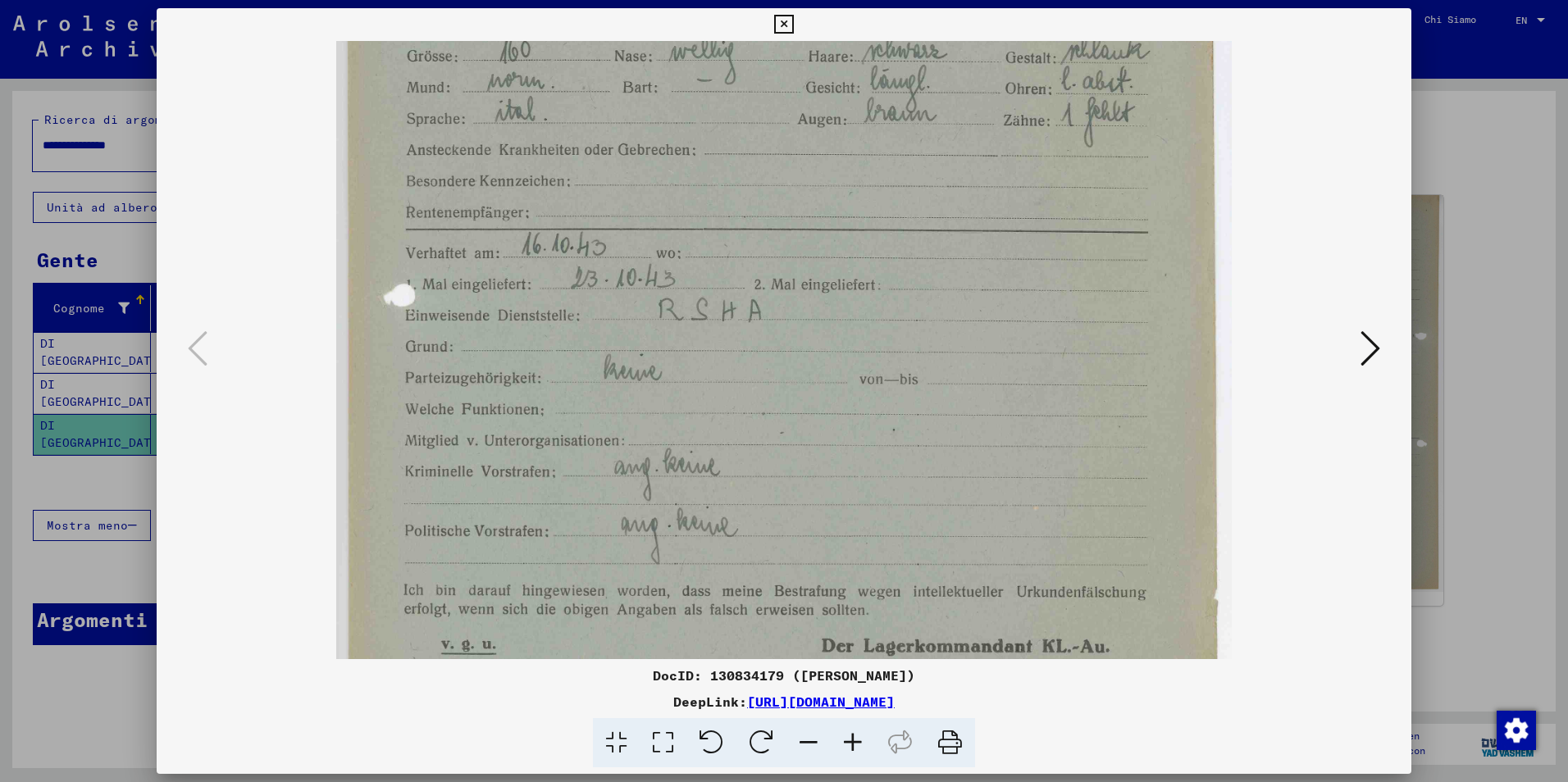
scroll to position [523, 0]
drag, startPoint x: 726, startPoint y: 477, endPoint x: 789, endPoint y: 211, distance: 273.4
click at [789, 211] on img at bounding box center [784, 135] width 896 height 1233
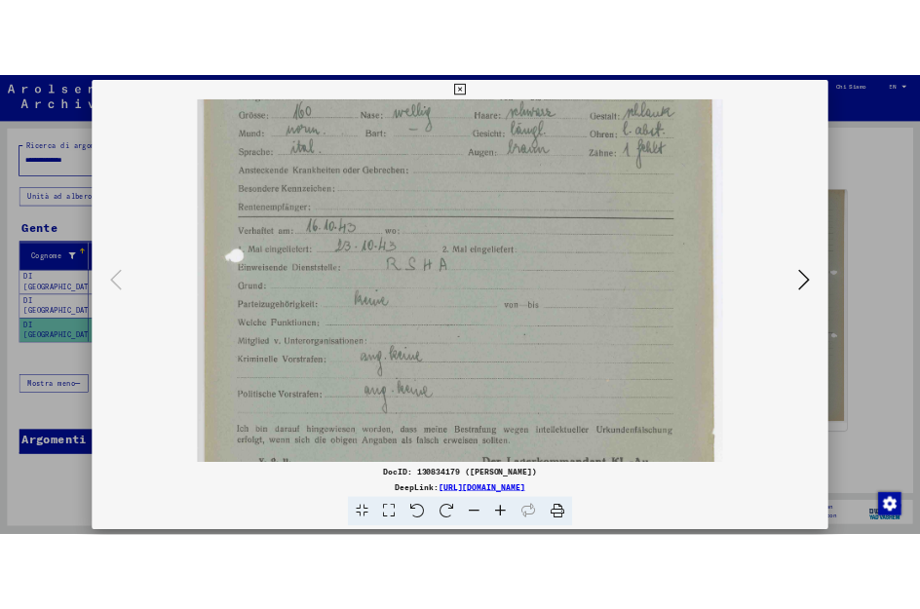
scroll to position [585, 0]
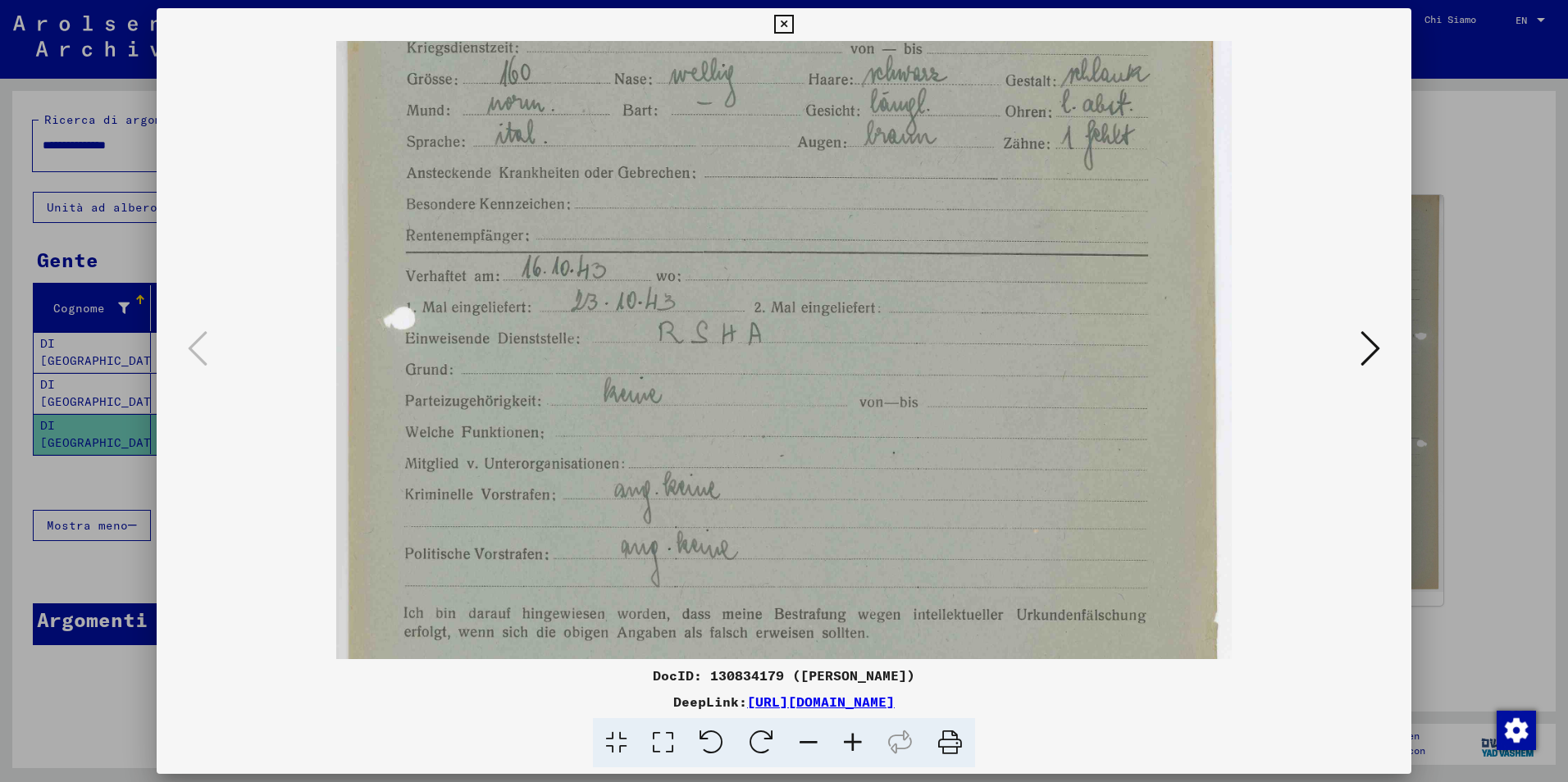
drag, startPoint x: 695, startPoint y: 350, endPoint x: 704, endPoint y: 380, distance: 31.3
click at [704, 380] on img at bounding box center [784, 164] width 896 height 1233
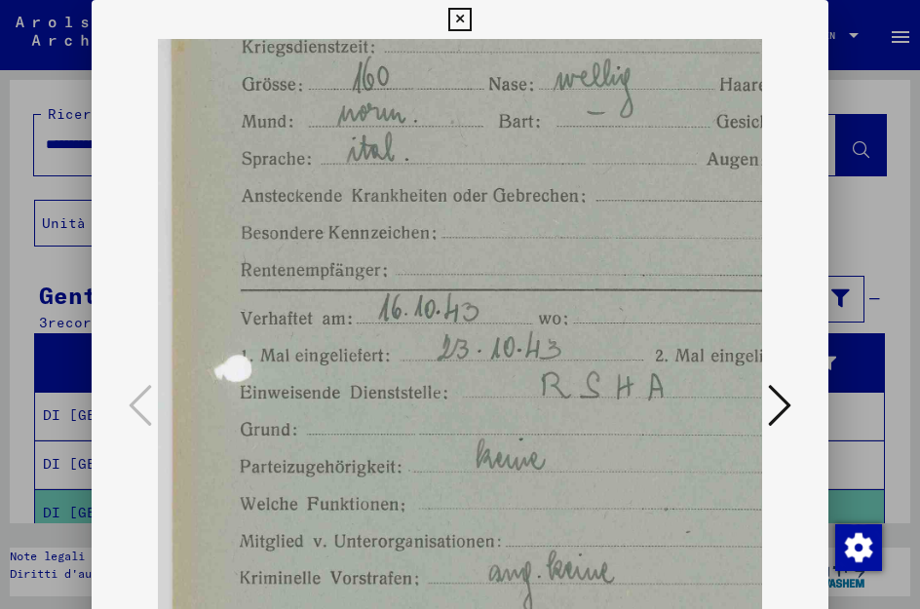
click at [394, 356] on img at bounding box center [690, 185] width 1065 height 1465
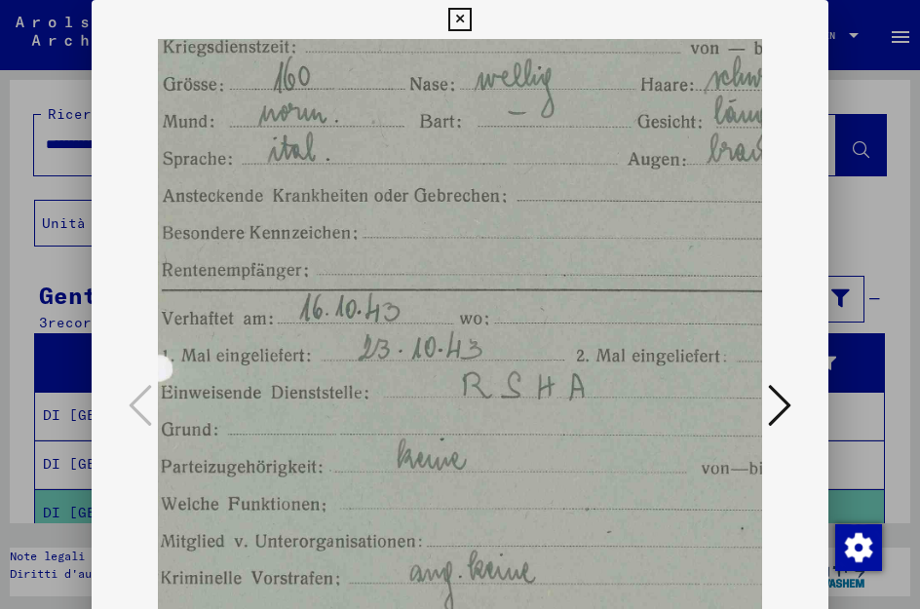
scroll to position [585, 80]
drag, startPoint x: 387, startPoint y: 352, endPoint x: 308, endPoint y: 352, distance: 78.9
click at [308, 352] on img at bounding box center [610, 185] width 1065 height 1465
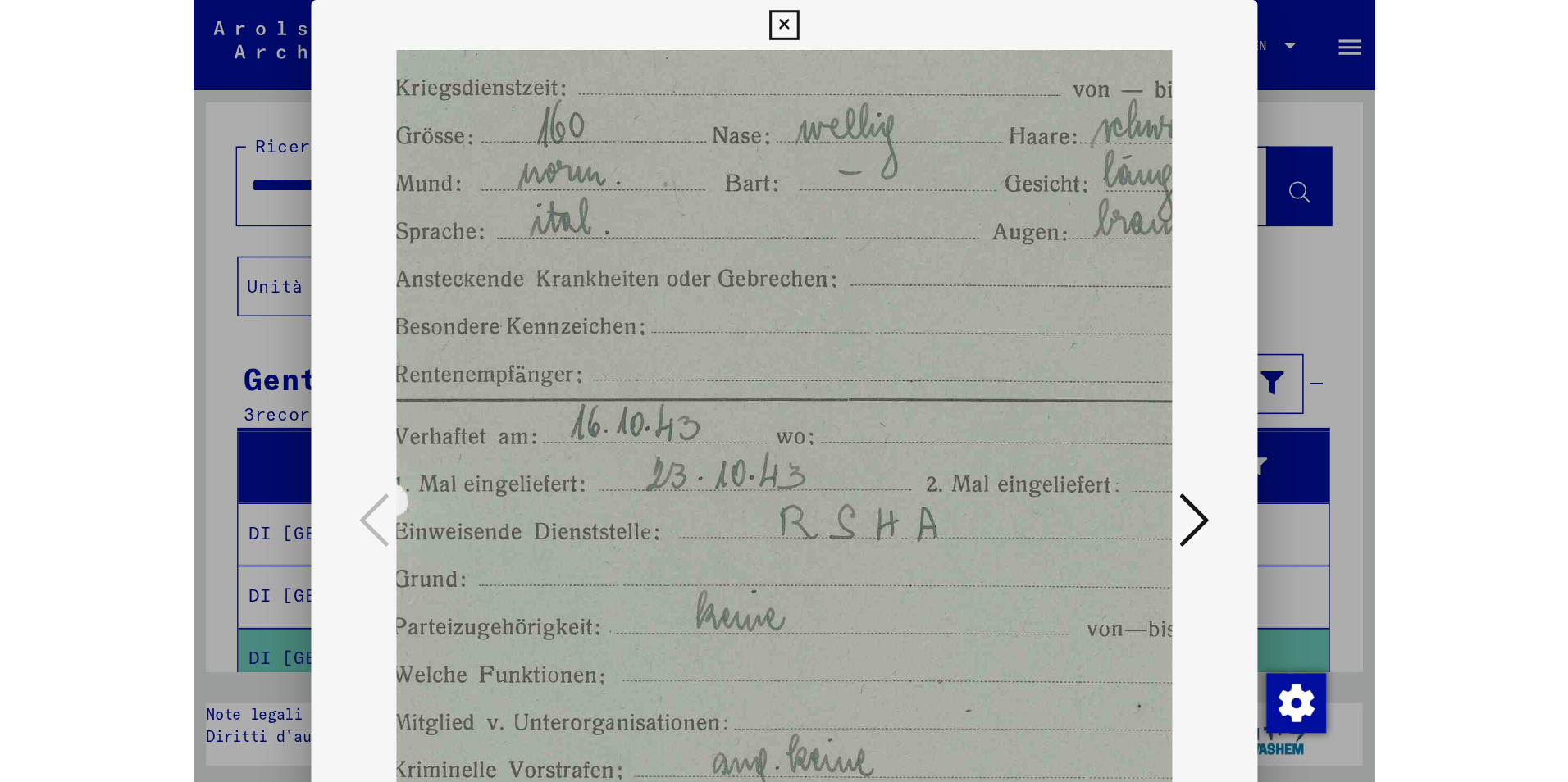
scroll to position [470, 71]
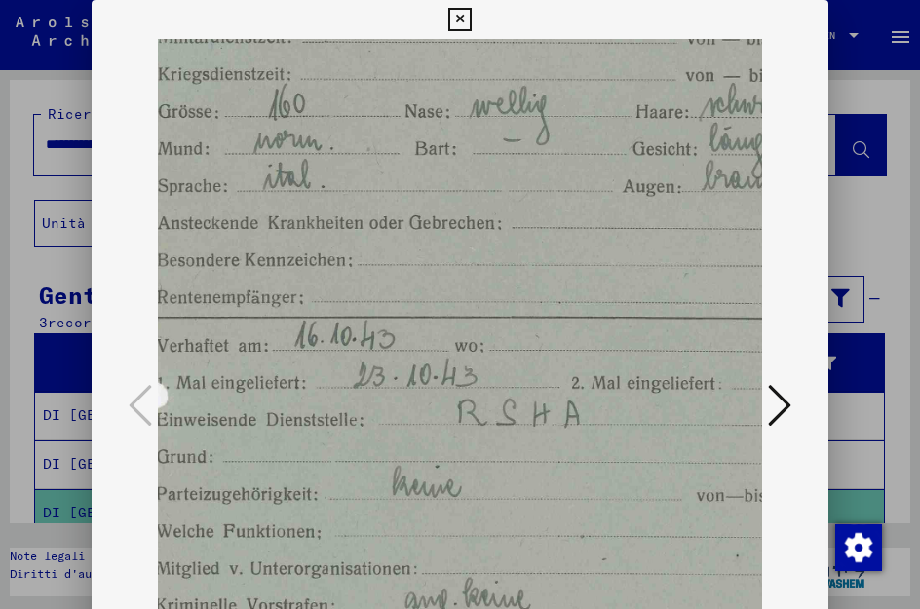
drag, startPoint x: 613, startPoint y: 424, endPoint x: 609, endPoint y: 451, distance: 27.6
click at [609, 451] on img at bounding box center [606, 213] width 1065 height 1465
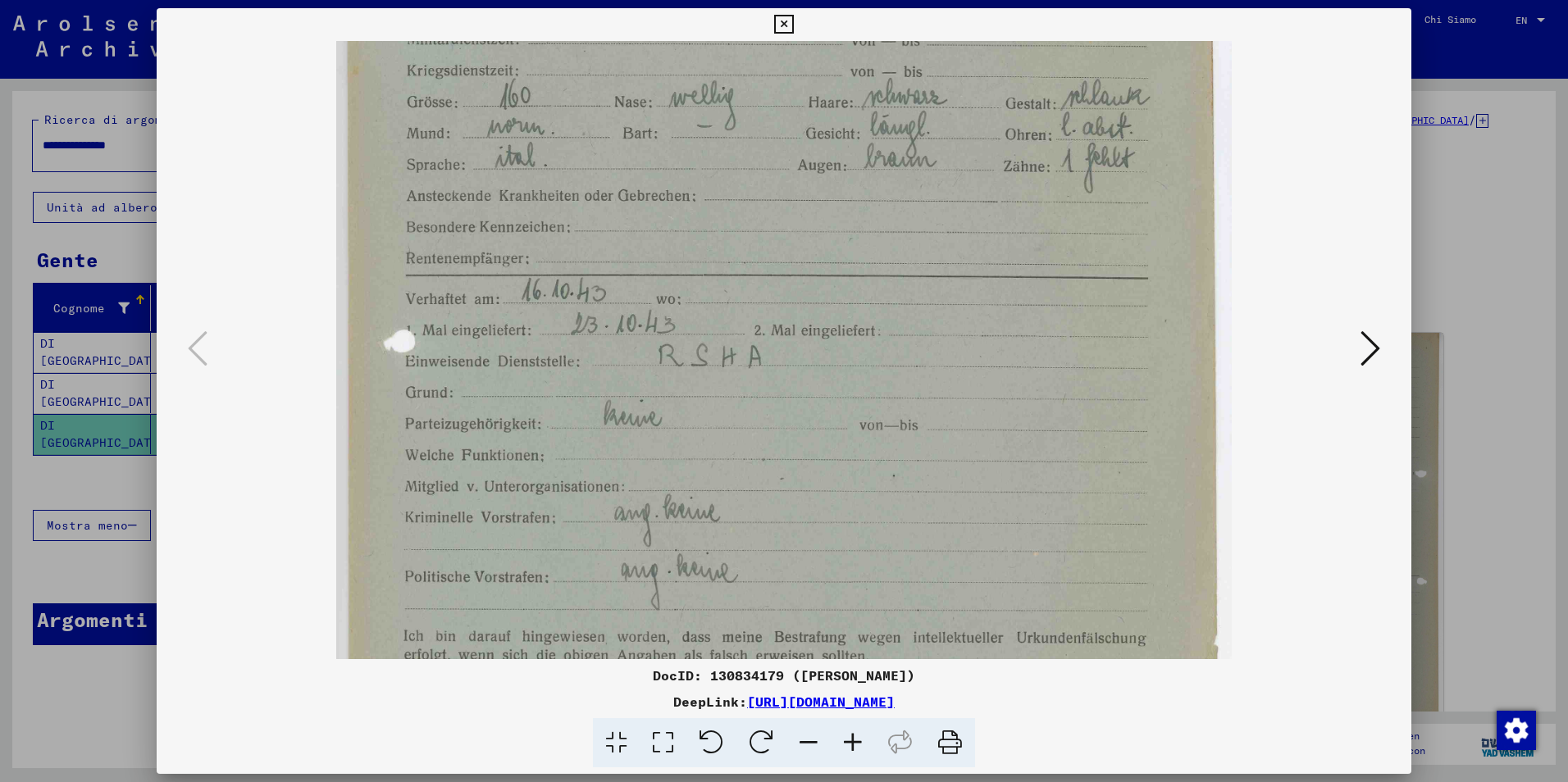
scroll to position [0, 0]
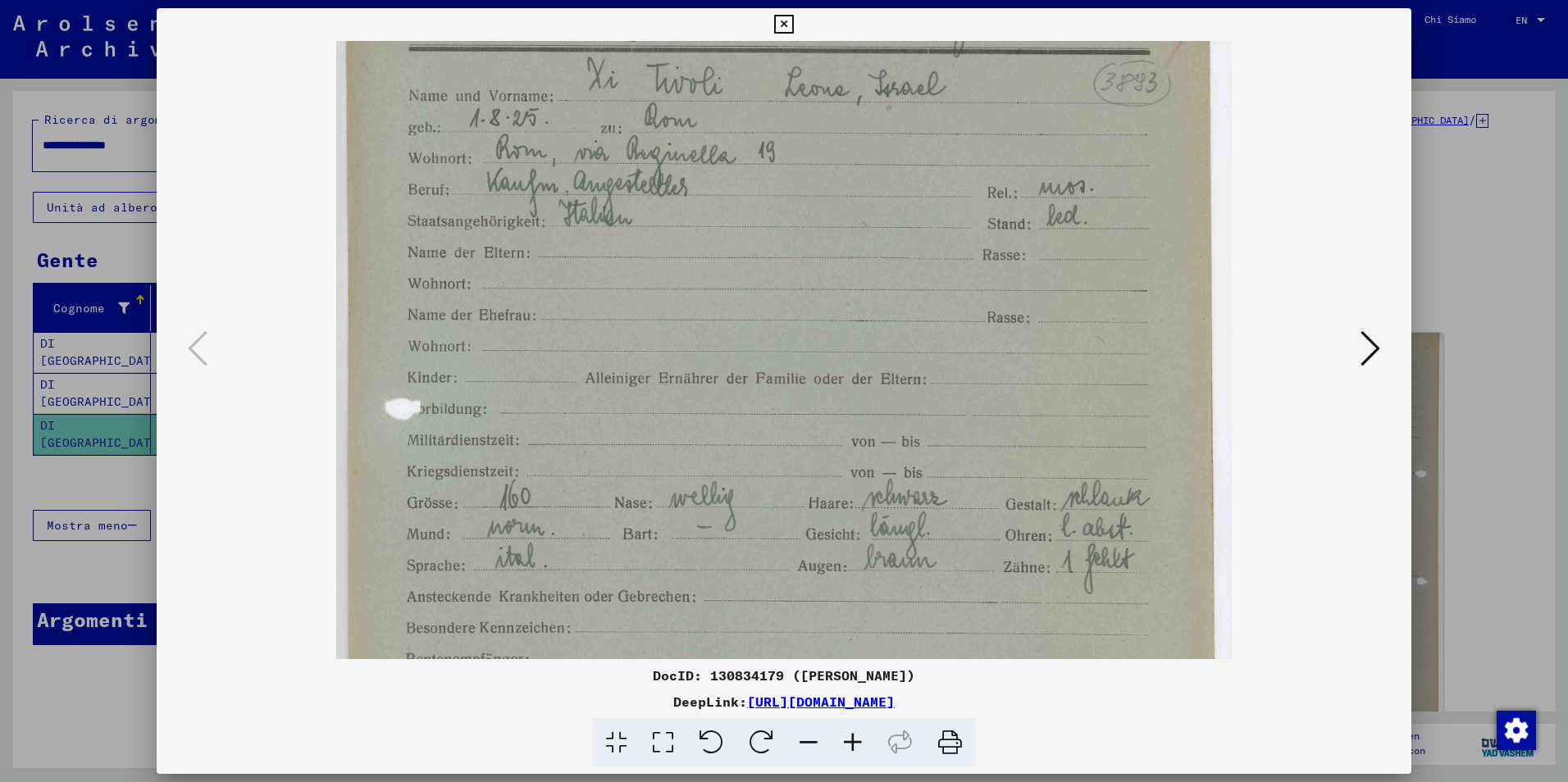
drag, startPoint x: 611, startPoint y: 274, endPoint x: 577, endPoint y: 675, distance: 402.4
click at [577, 675] on div "DocID: 130834179 ([PERSON_NAME]) DeepLink: [URL][DOMAIN_NAME]" at bounding box center [784, 388] width 1255 height 760
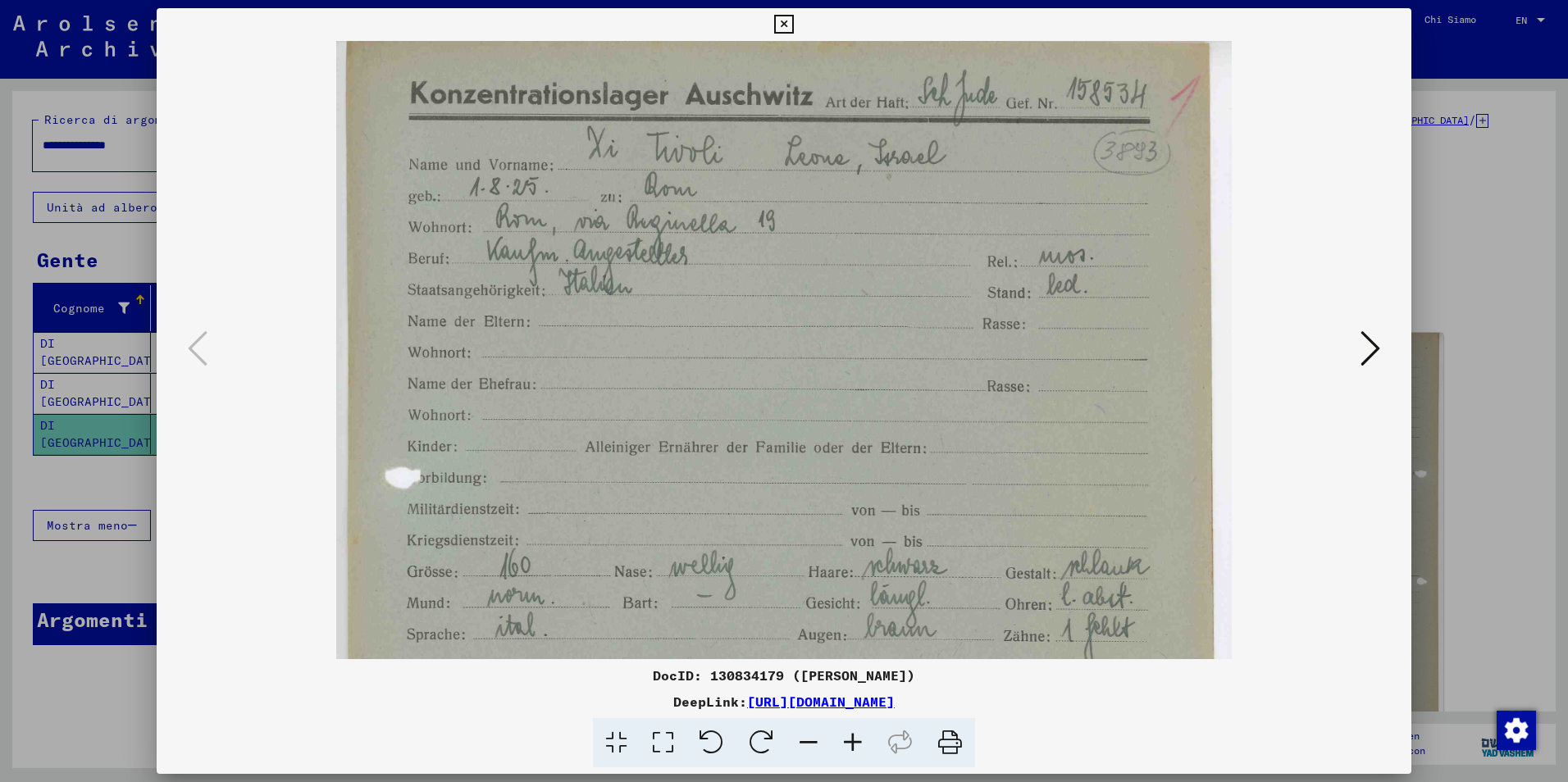
drag, startPoint x: 652, startPoint y: 437, endPoint x: 662, endPoint y: 507, distance: 70.7
click at [663, 526] on img at bounding box center [784, 657] width 896 height 1233
click at [1374, 348] on icon at bounding box center [1369, 348] width 19 height 40
